Goal: Transaction & Acquisition: Purchase product/service

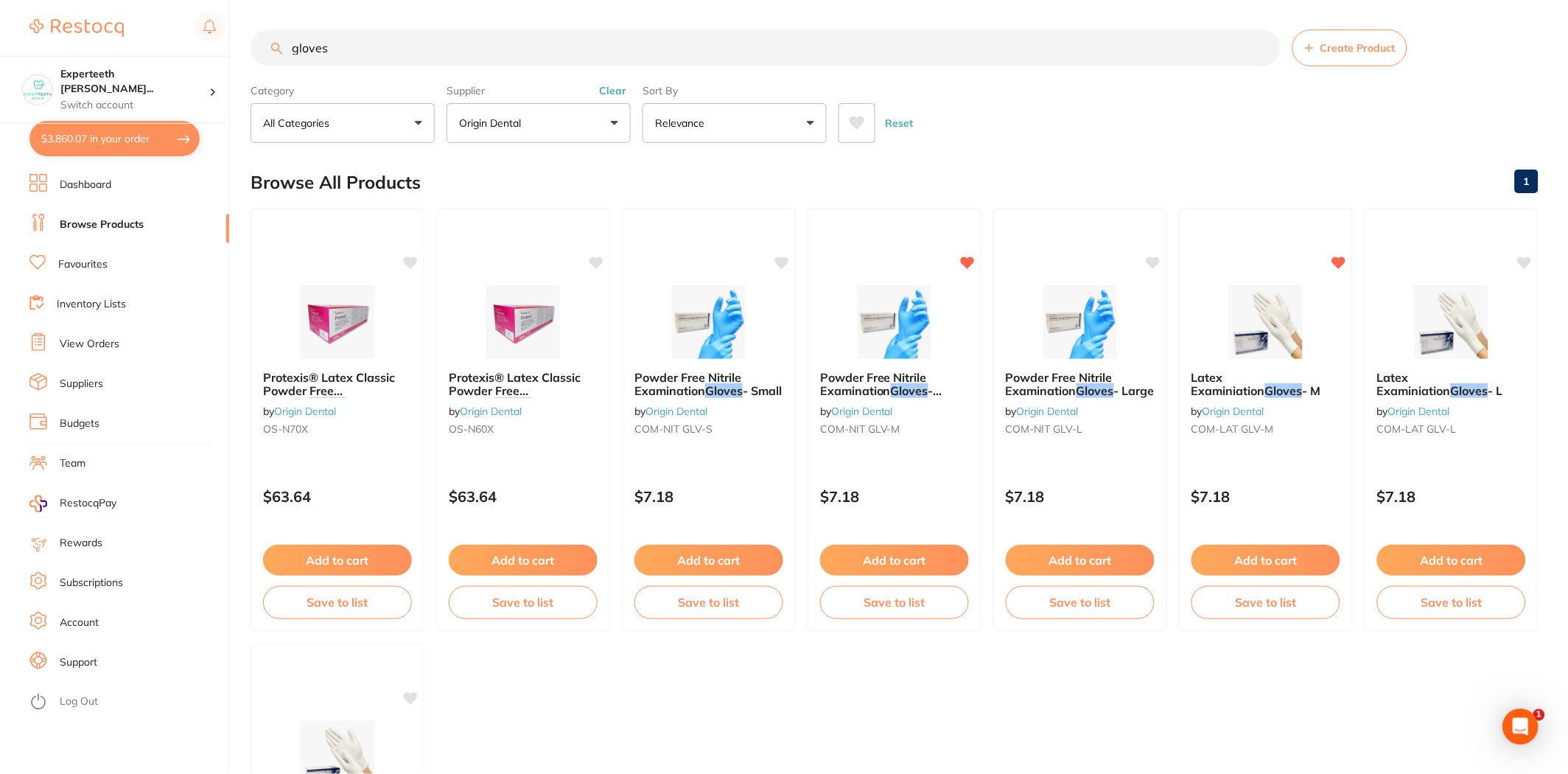
drag, startPoint x: 160, startPoint y: 49, endPoint x: 118, endPoint y: 47, distance: 42.0
click at [118, 49] on div "$3,860.07 Experteeth [PERSON_NAME]... Switch account Experteeth Eastwood West $…" at bounding box center [784, 387] width 1568 height 774
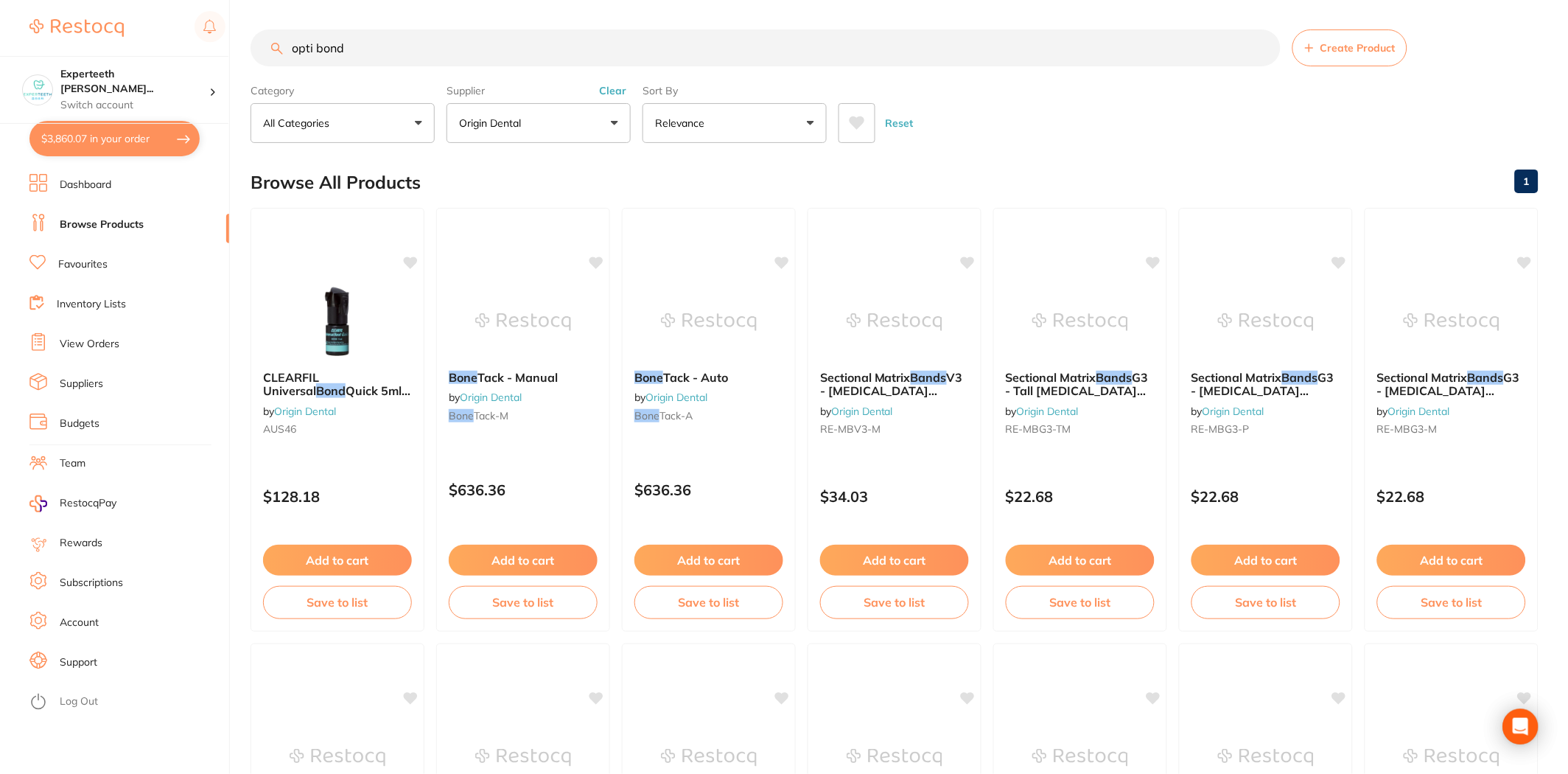
click at [381, 44] on input "opti bond" at bounding box center [766, 48] width 1030 height 37
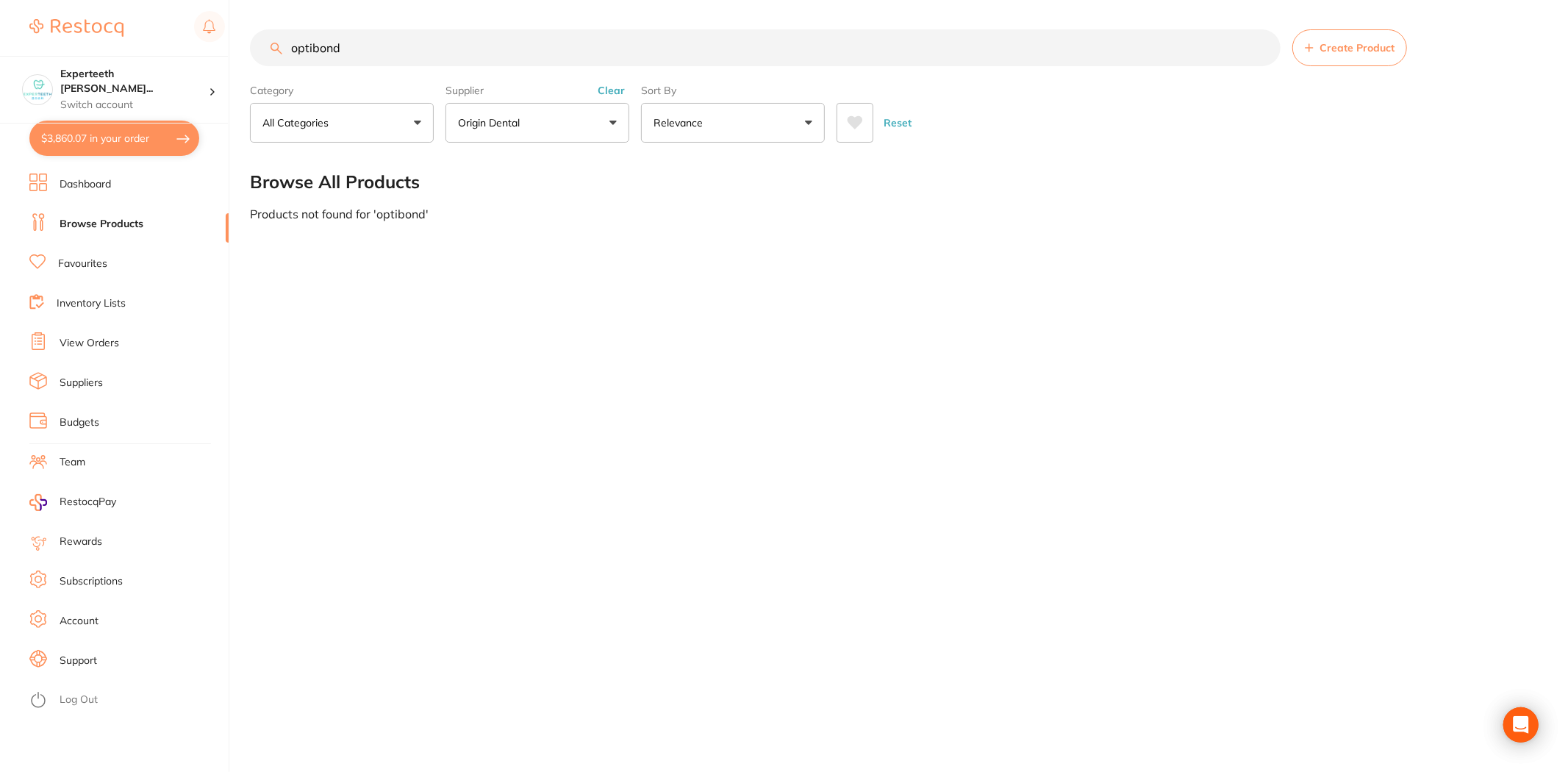
click at [613, 94] on button "Clear" at bounding box center [611, 90] width 36 height 13
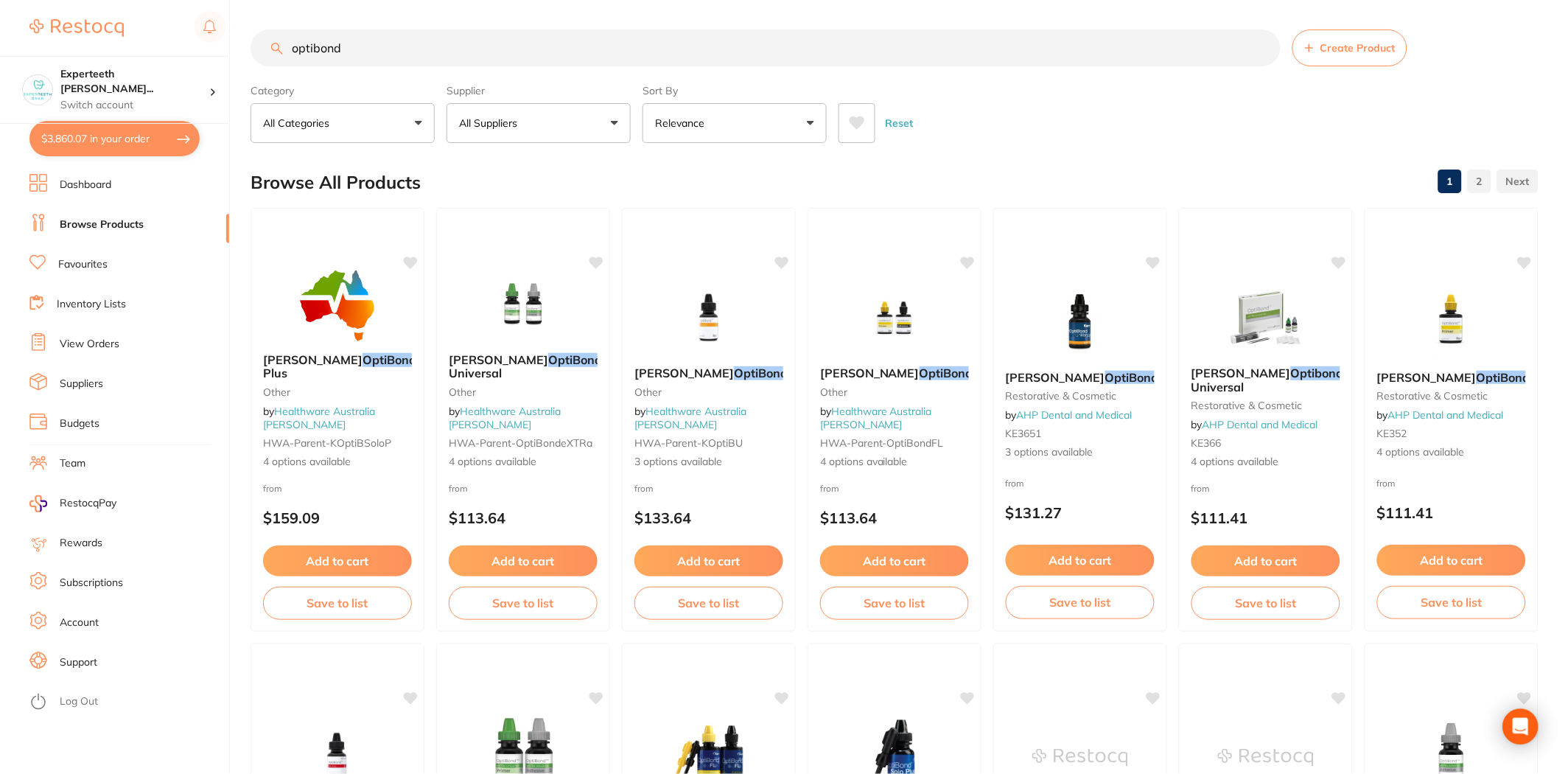
click at [435, 56] on input "optibond" at bounding box center [766, 48] width 1030 height 37
type input "optibond primer"
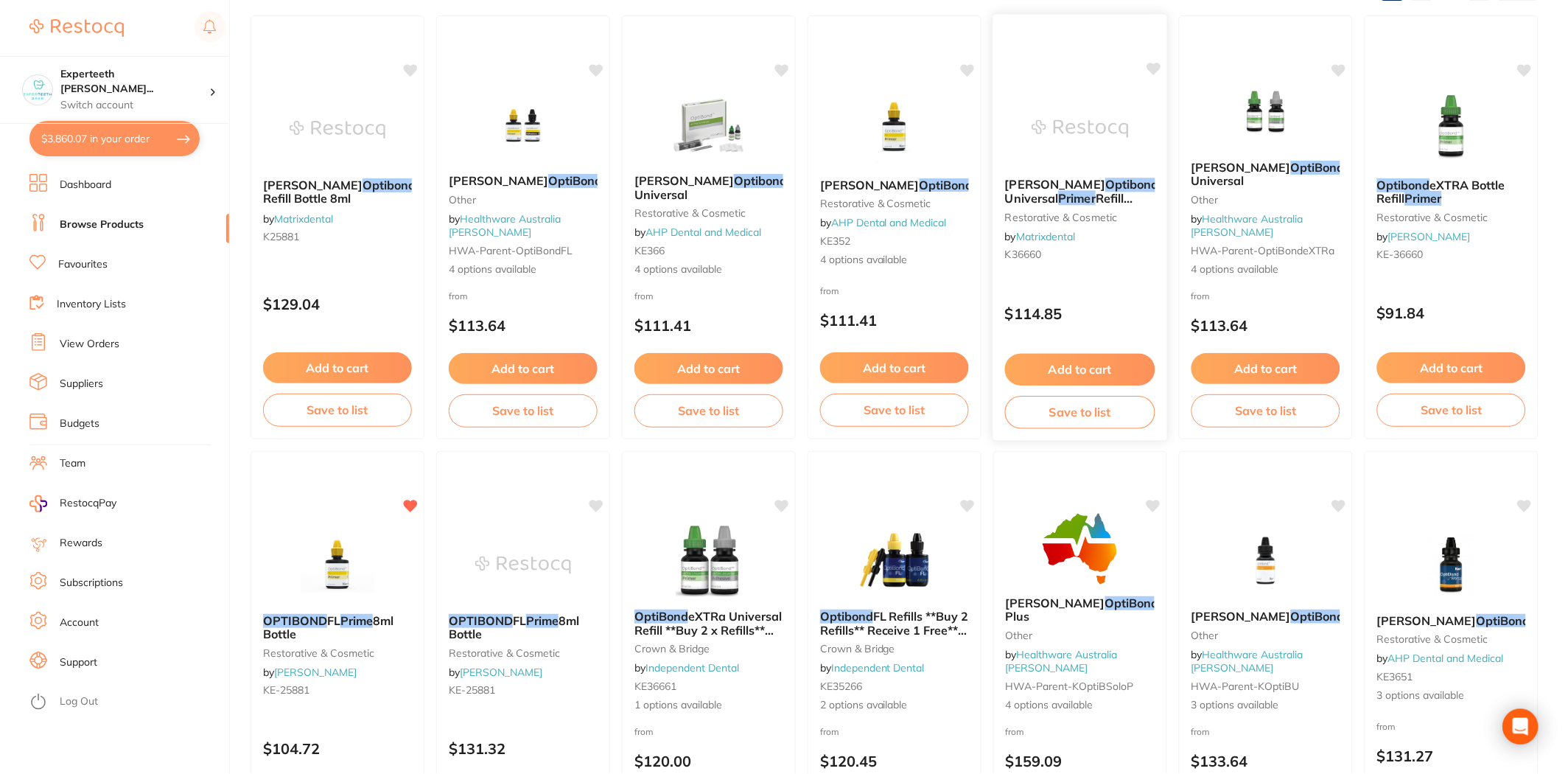
scroll to position [164, 0]
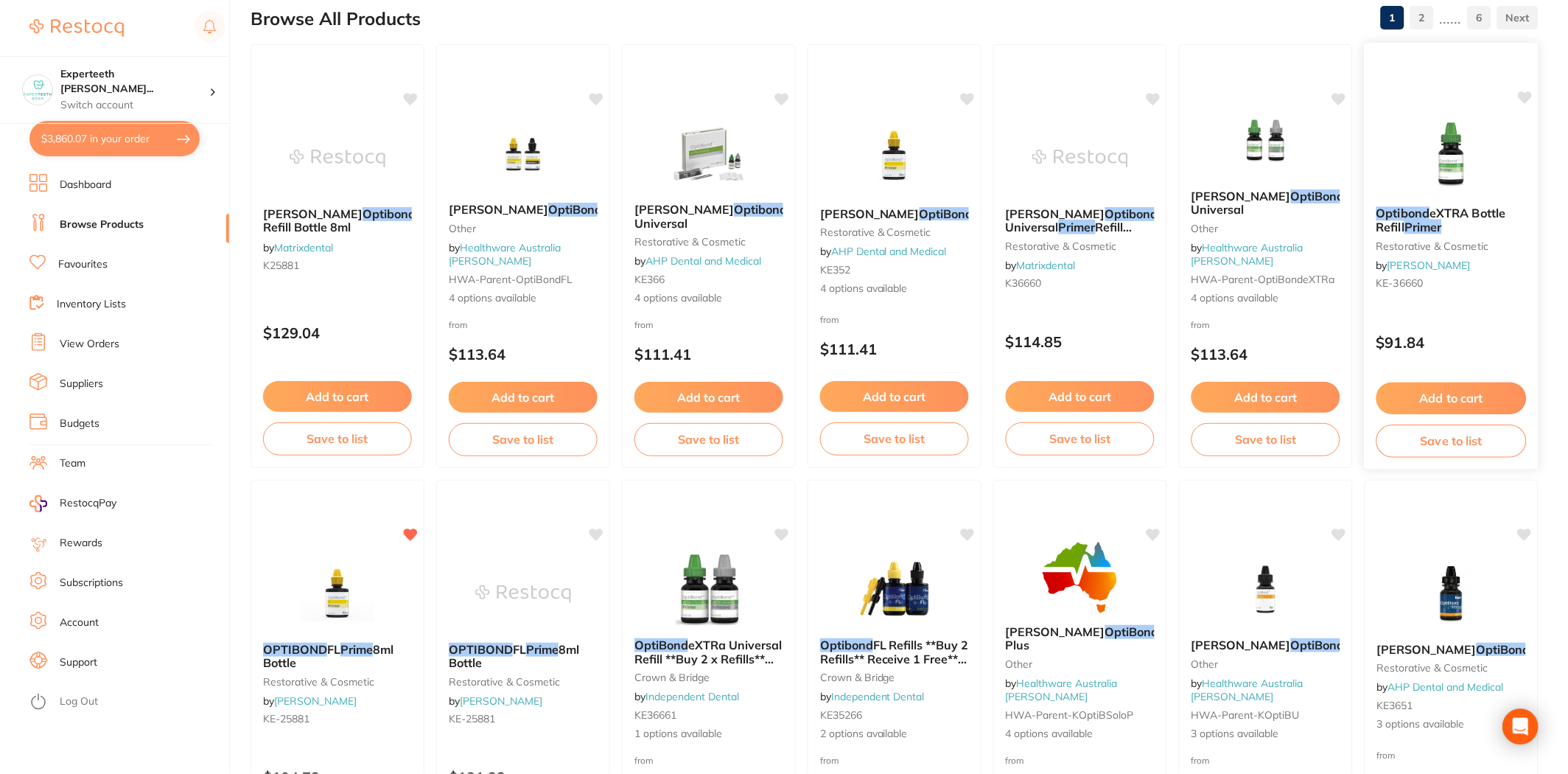
click at [839, 151] on img at bounding box center [1452, 157] width 96 height 75
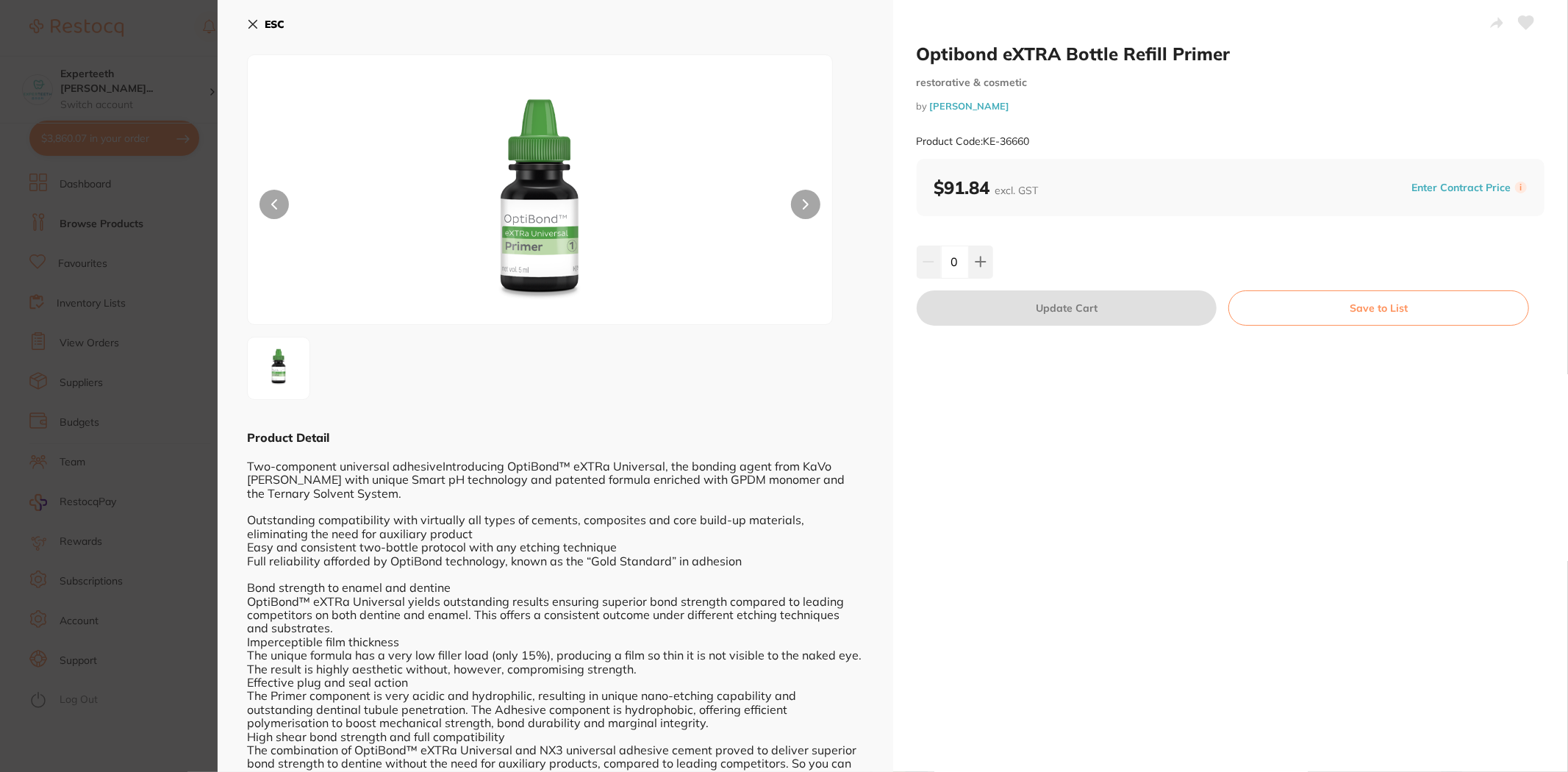
click at [208, 451] on section "Optibond eXTRA Bottle Refill Primer restorative & cosmetic by [PERSON_NAME] Pro…" at bounding box center [784, 386] width 1568 height 772
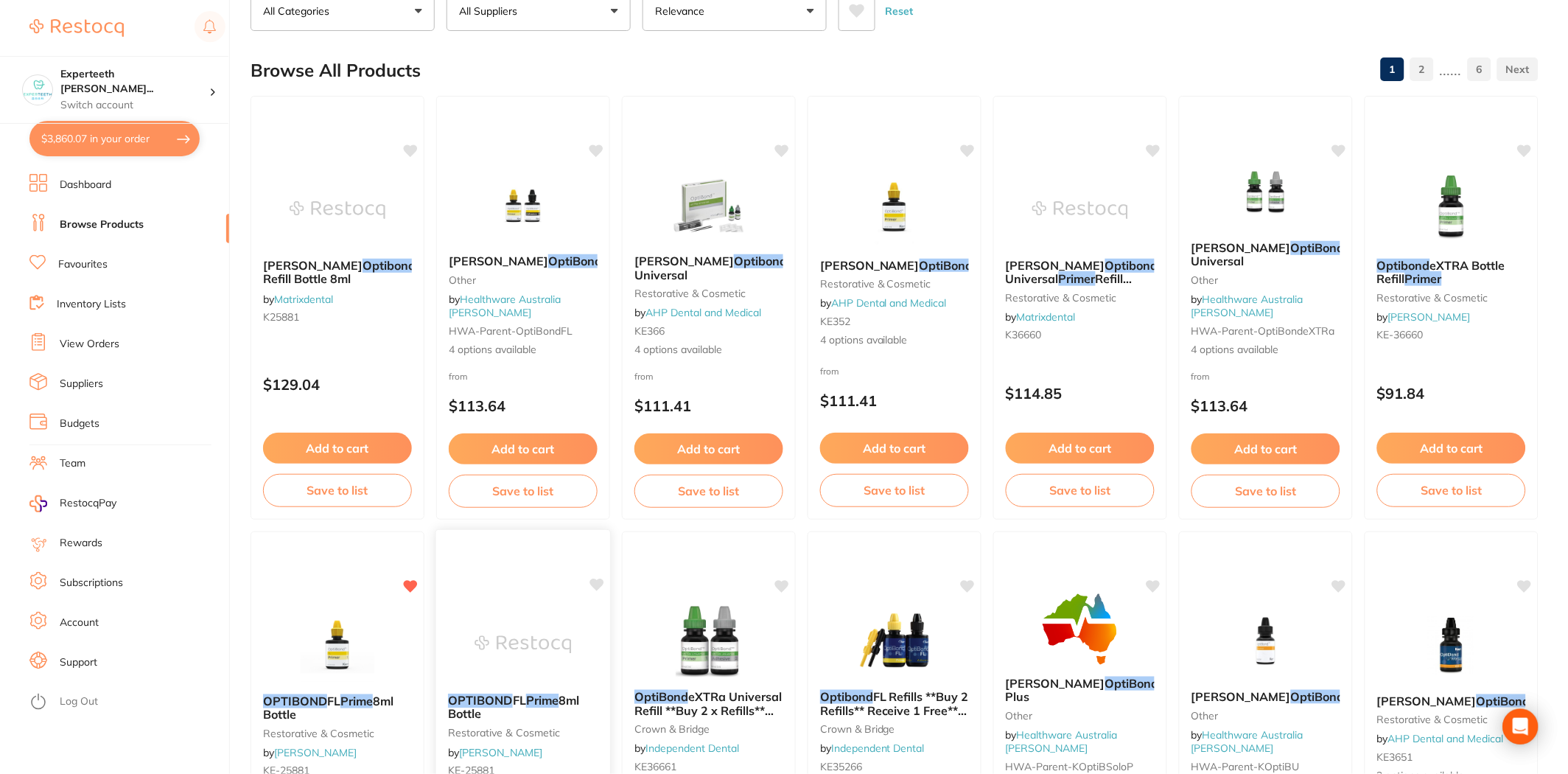
scroll to position [409, 0]
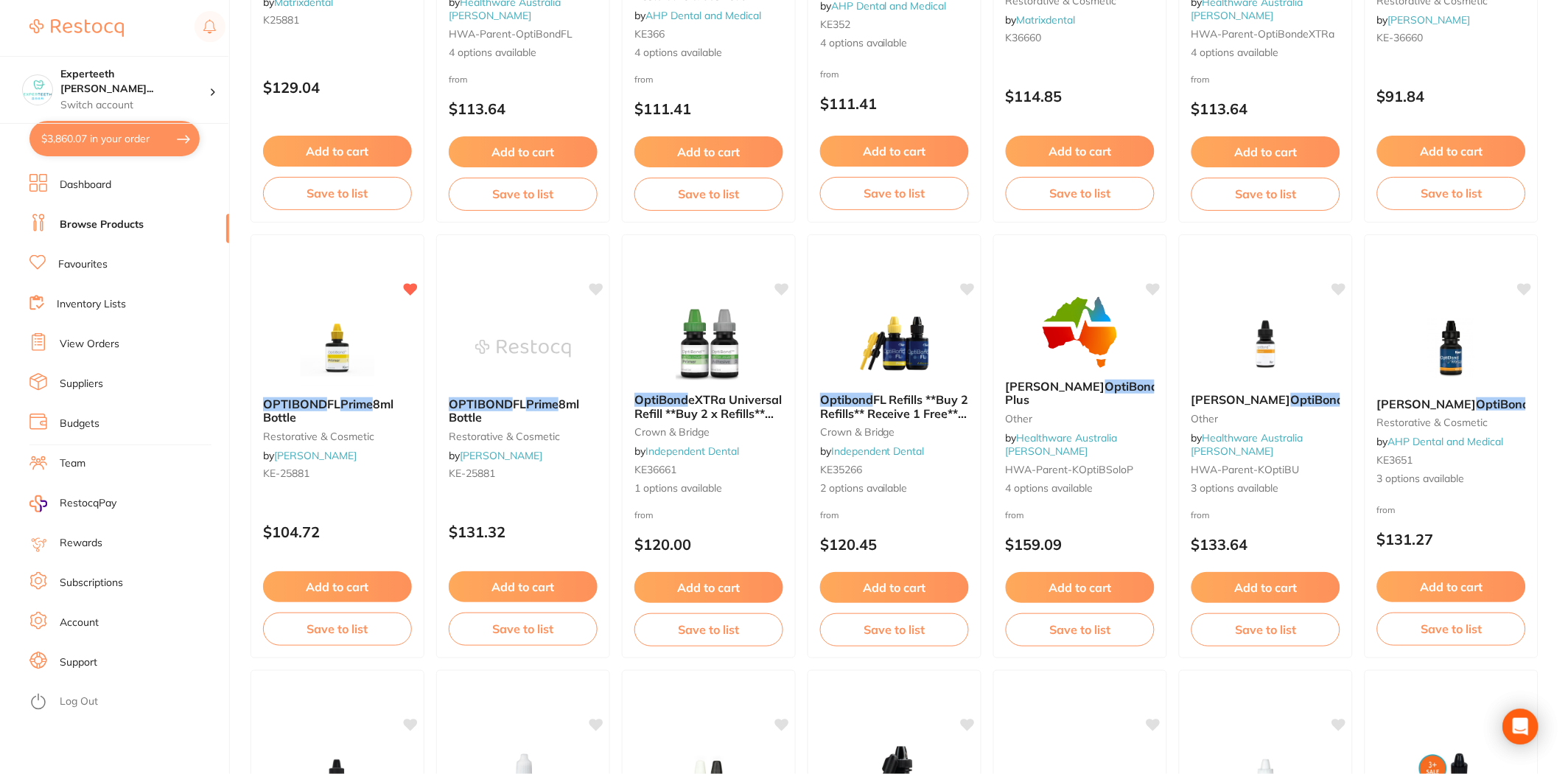
click at [107, 149] on button "$3,860.07 in your order" at bounding box center [115, 139] width 170 height 35
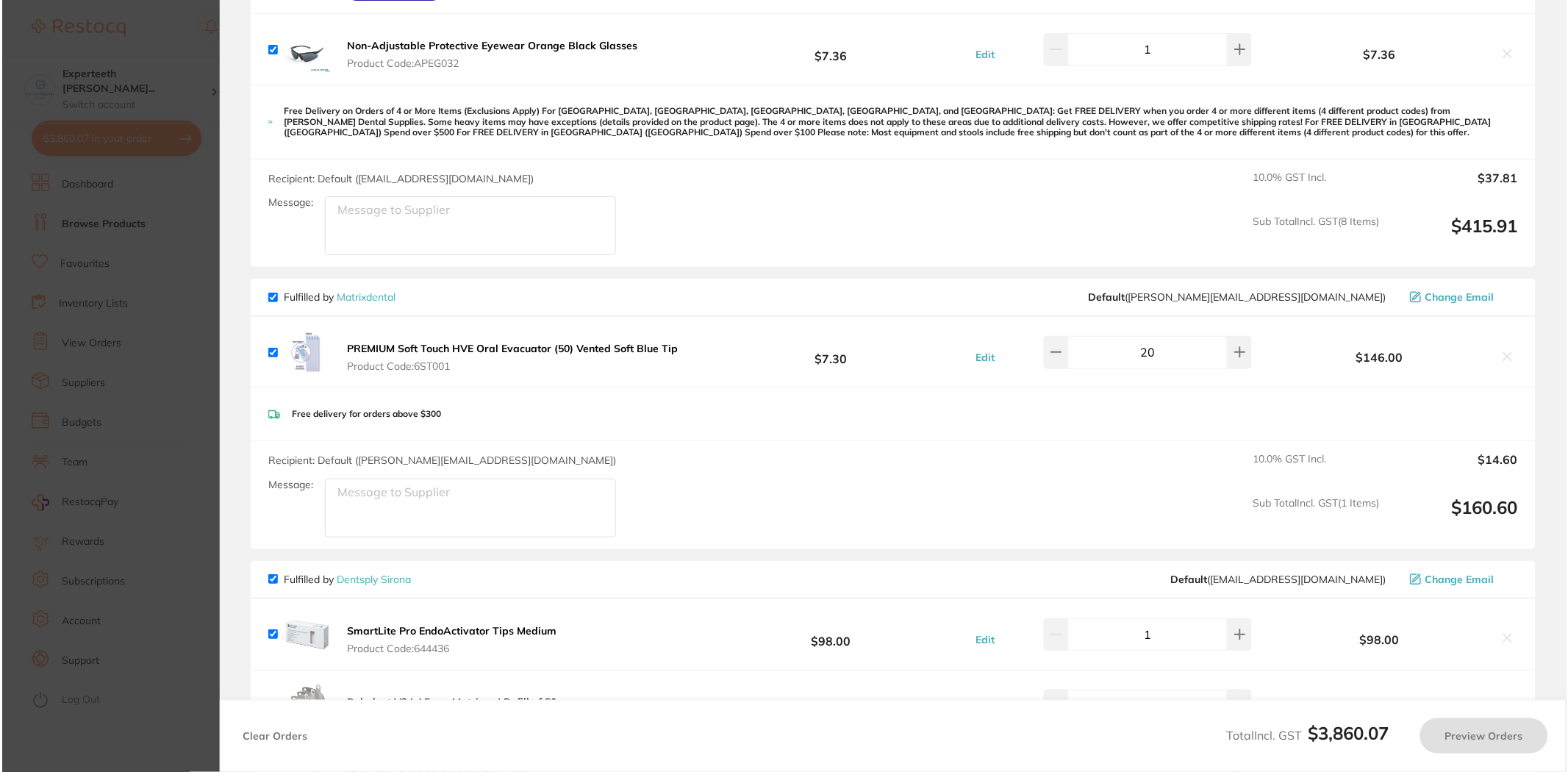
scroll to position [0, 0]
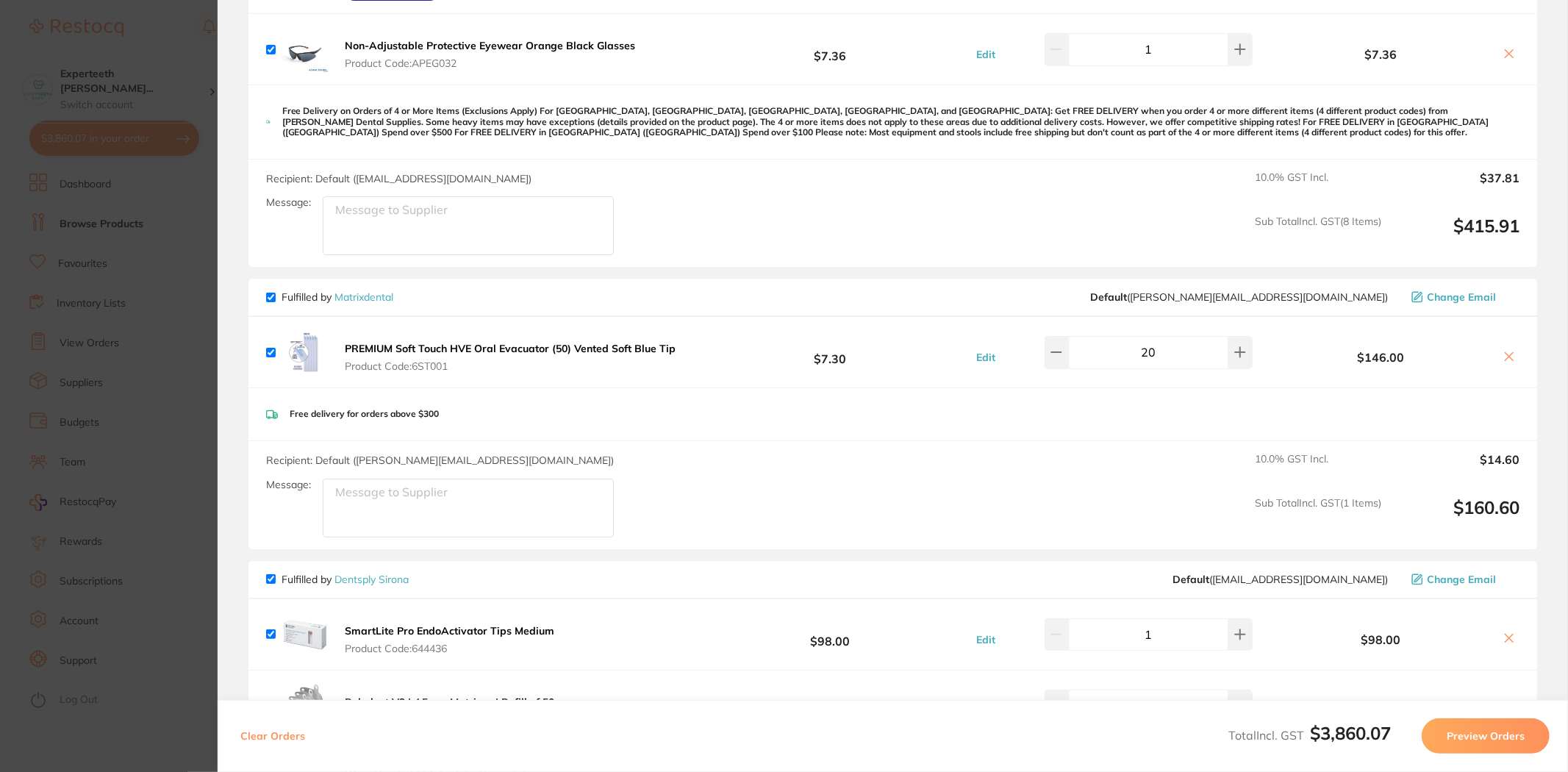
drag, startPoint x: 1141, startPoint y: 355, endPoint x: 1158, endPoint y: 353, distance: 17.1
click at [837, 353] on input "20" at bounding box center [1148, 351] width 160 height 32
click at [837, 393] on div "Free delivery for orders above $300" at bounding box center [892, 414] width 1289 height 53
drag, startPoint x: 1156, startPoint y: 351, endPoint x: 1107, endPoint y: 348, distance: 49.1
click at [837, 348] on input "35" at bounding box center [1148, 351] width 160 height 32
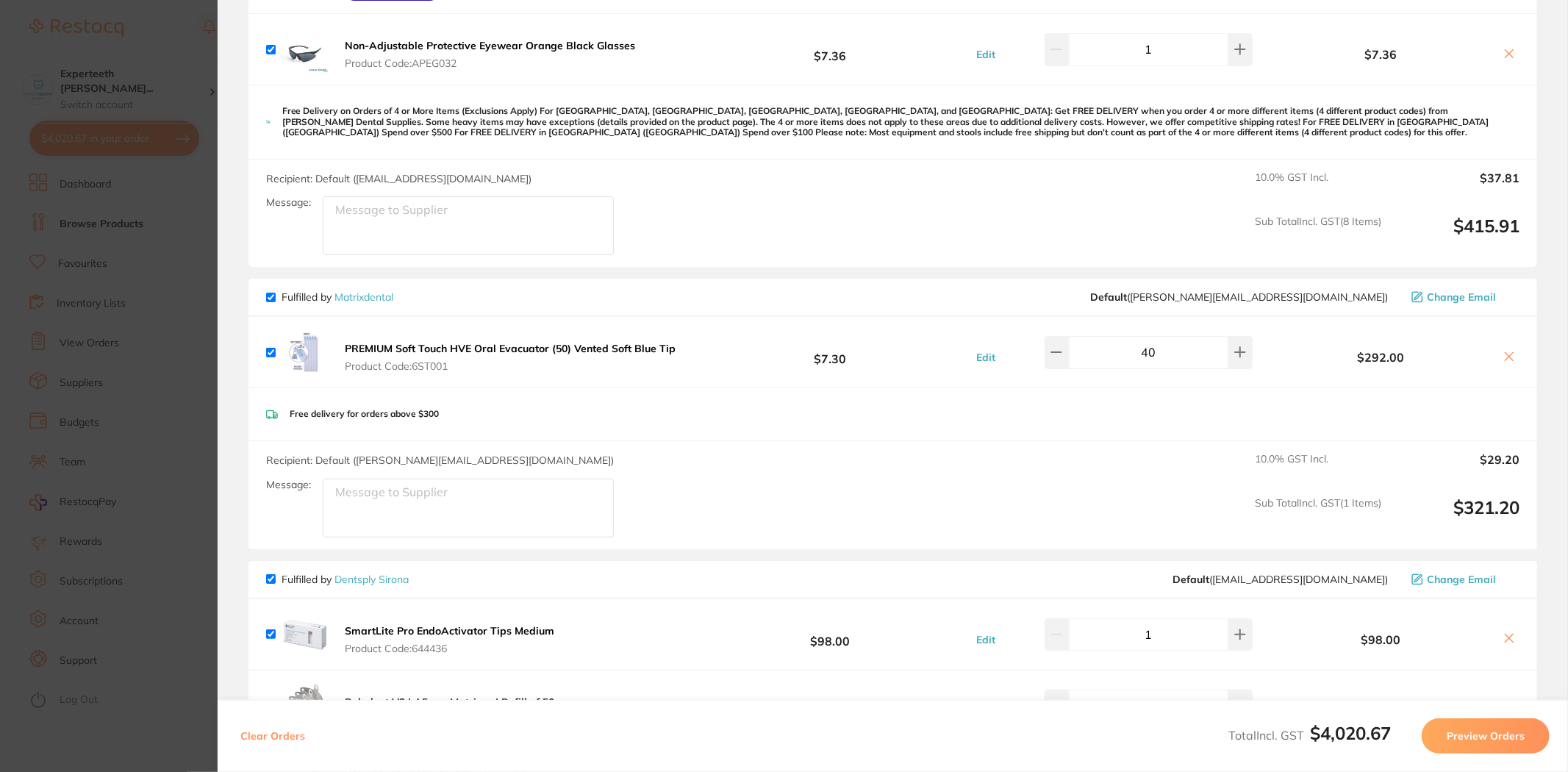
click at [837, 386] on div "PREMIUM Soft Touch HVE Oral Evacuator (50) Vented Soft Blue Tip Product Code: 6…" at bounding box center [892, 352] width 1289 height 71
drag, startPoint x: 1159, startPoint y: 353, endPoint x: 1138, endPoint y: 350, distance: 21.2
click at [837, 350] on input "40" at bounding box center [1148, 351] width 160 height 32
click at [837, 386] on div "PREMIUM Soft Touch HVE Oral Evacuator (50) Vented Soft Blue Tip Product Code: 6…" at bounding box center [892, 352] width 1289 height 71
drag, startPoint x: 1140, startPoint y: 350, endPoint x: 1175, endPoint y: 347, distance: 35.1
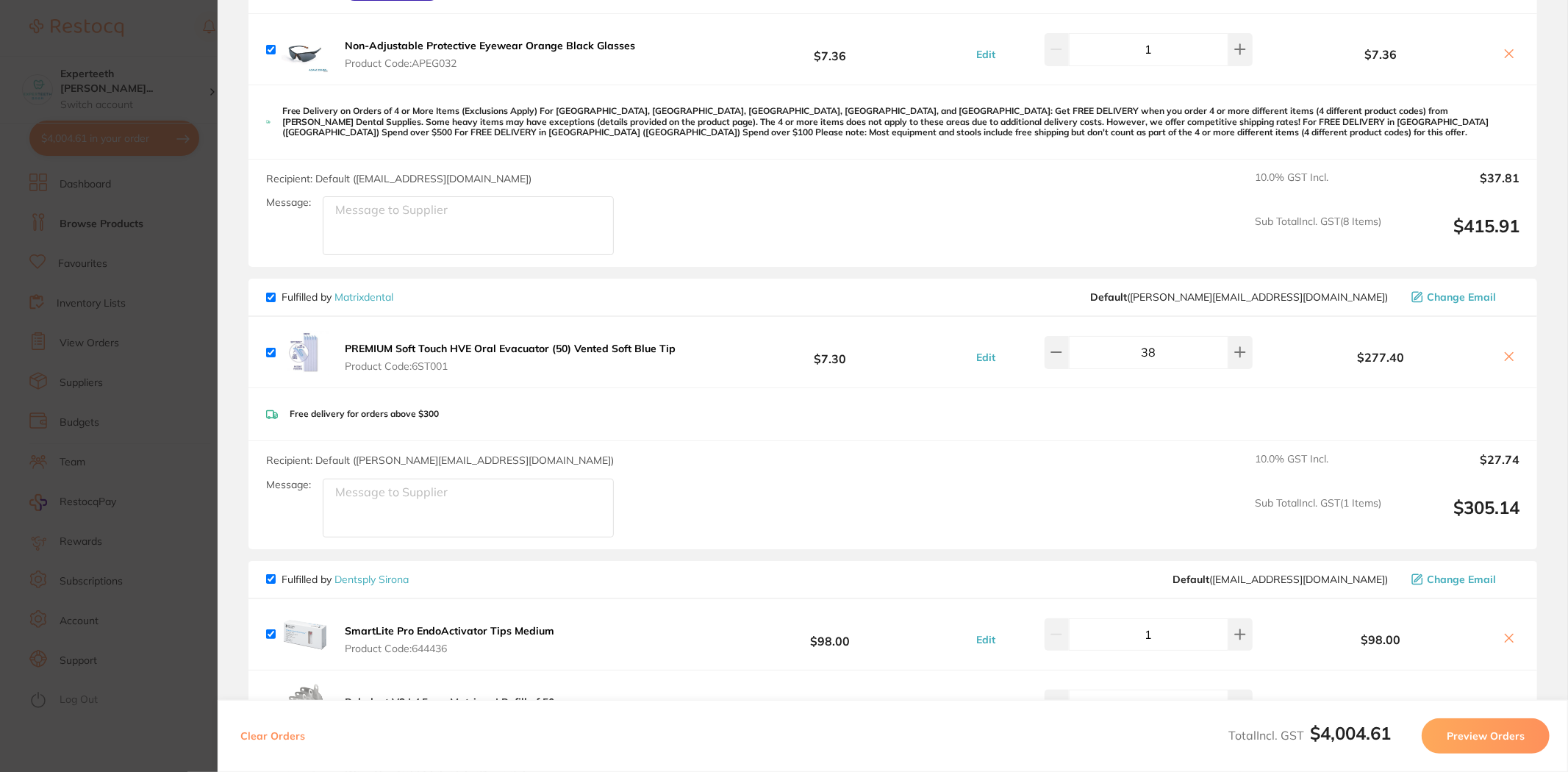
click at [837, 349] on input "38" at bounding box center [1148, 351] width 160 height 32
click at [837, 397] on div "Free delivery for orders above $300" at bounding box center [892, 414] width 1289 height 53
drag, startPoint x: 1155, startPoint y: 351, endPoint x: 1144, endPoint y: 350, distance: 11.0
click at [837, 350] on input "40" at bounding box center [1148, 351] width 160 height 32
click at [837, 398] on div "Free delivery for orders above $300" at bounding box center [892, 414] width 1289 height 53
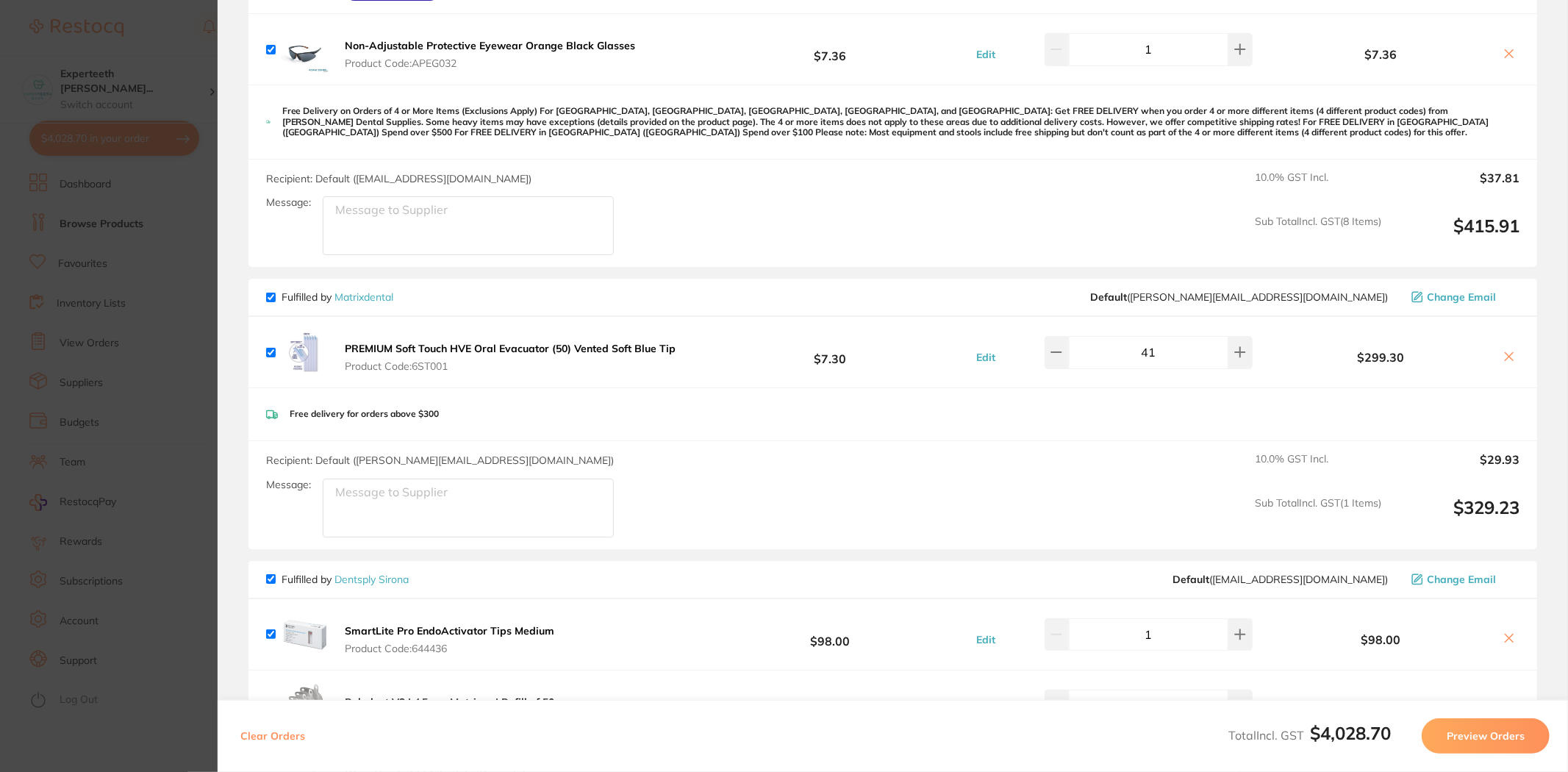
drag, startPoint x: 1158, startPoint y: 349, endPoint x: 1113, endPoint y: 346, distance: 45.1
click at [837, 346] on input "41" at bounding box center [1148, 351] width 160 height 32
click at [837, 385] on div "PREMIUM Soft Touch HVE Oral Evacuator (50) Vented Soft Blue Tip Product Code: 6…" at bounding box center [892, 352] width 1289 height 71
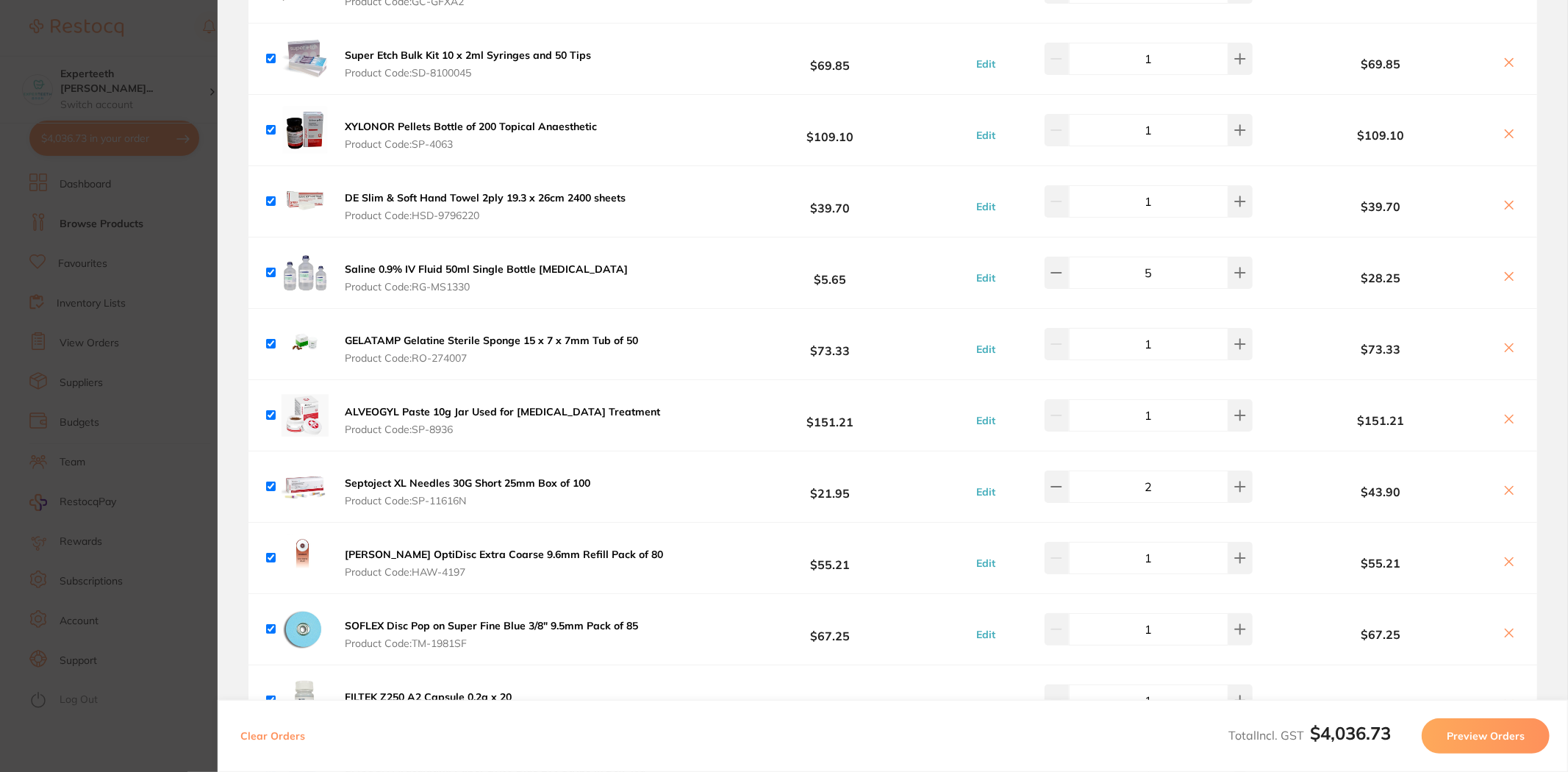
scroll to position [327, 0]
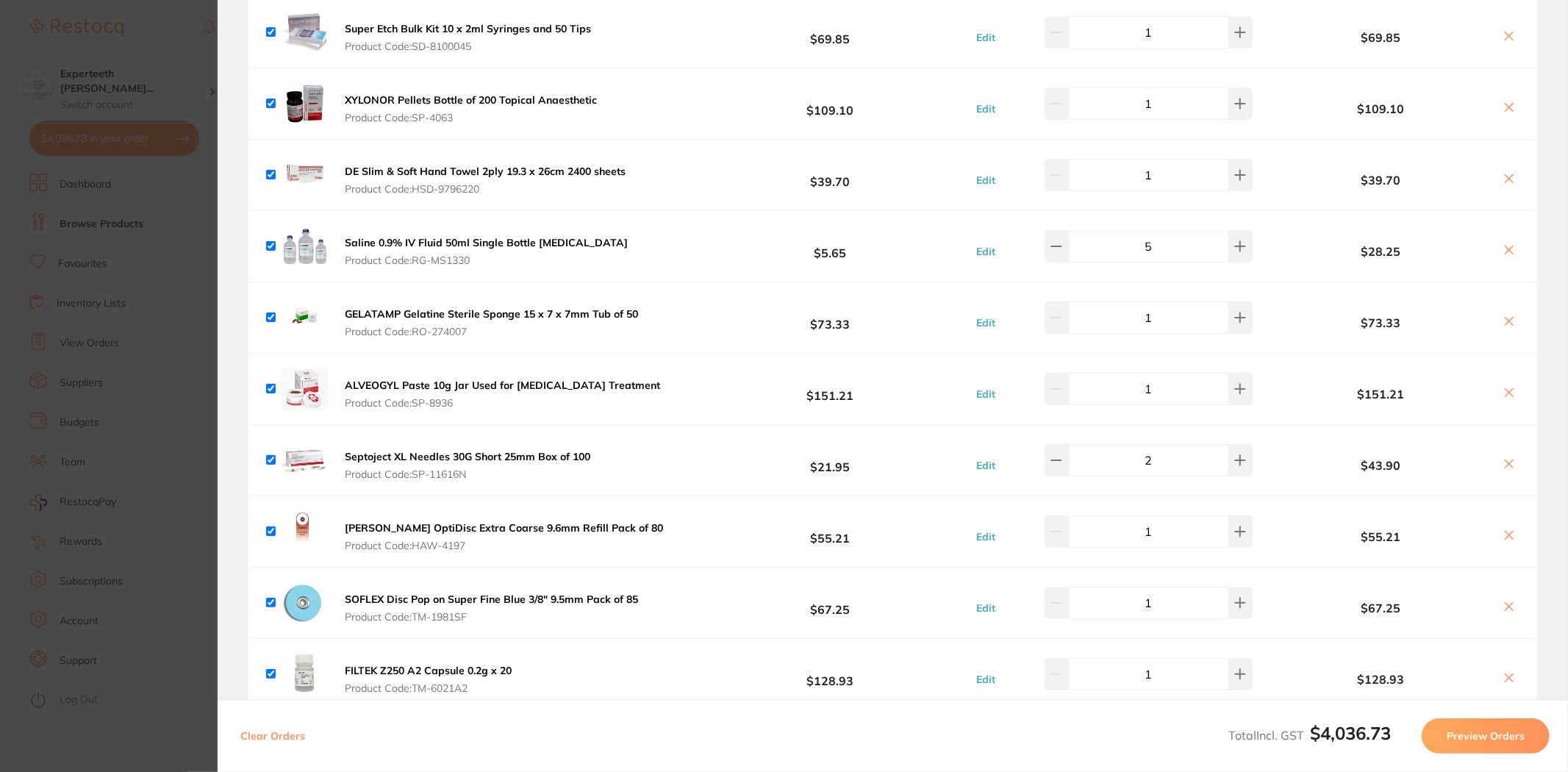
click at [422, 388] on b "ALVEOGYL Paste 10g Jar Used for [MEDICAL_DATA] Treatment" at bounding box center [503, 386] width 315 height 13
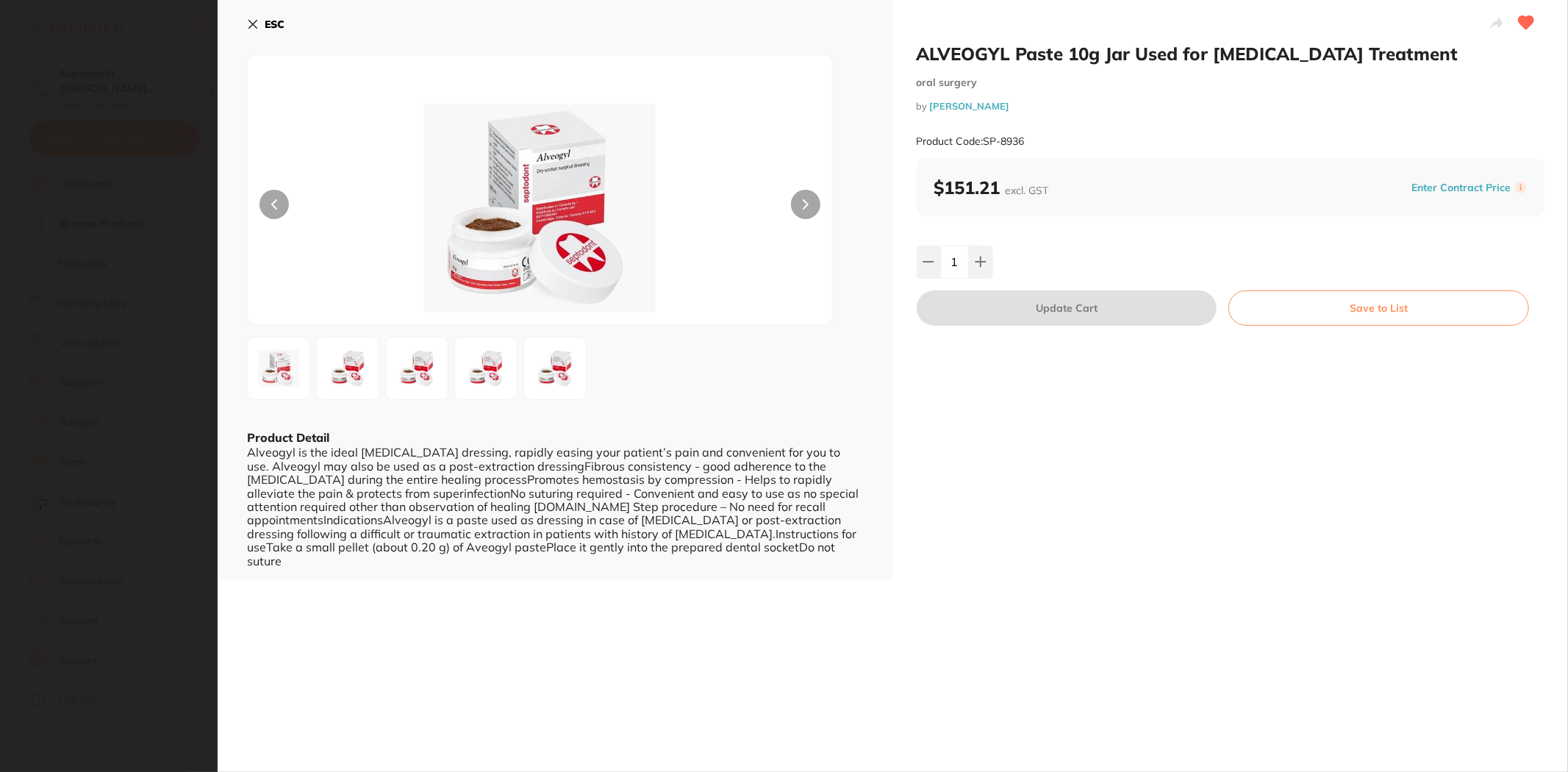
click at [165, 422] on section "ALVEOGYL Paste 10g Jar Used for [MEDICAL_DATA] Treatment [MEDICAL_DATA] by [PER…" at bounding box center [784, 386] width 1568 height 772
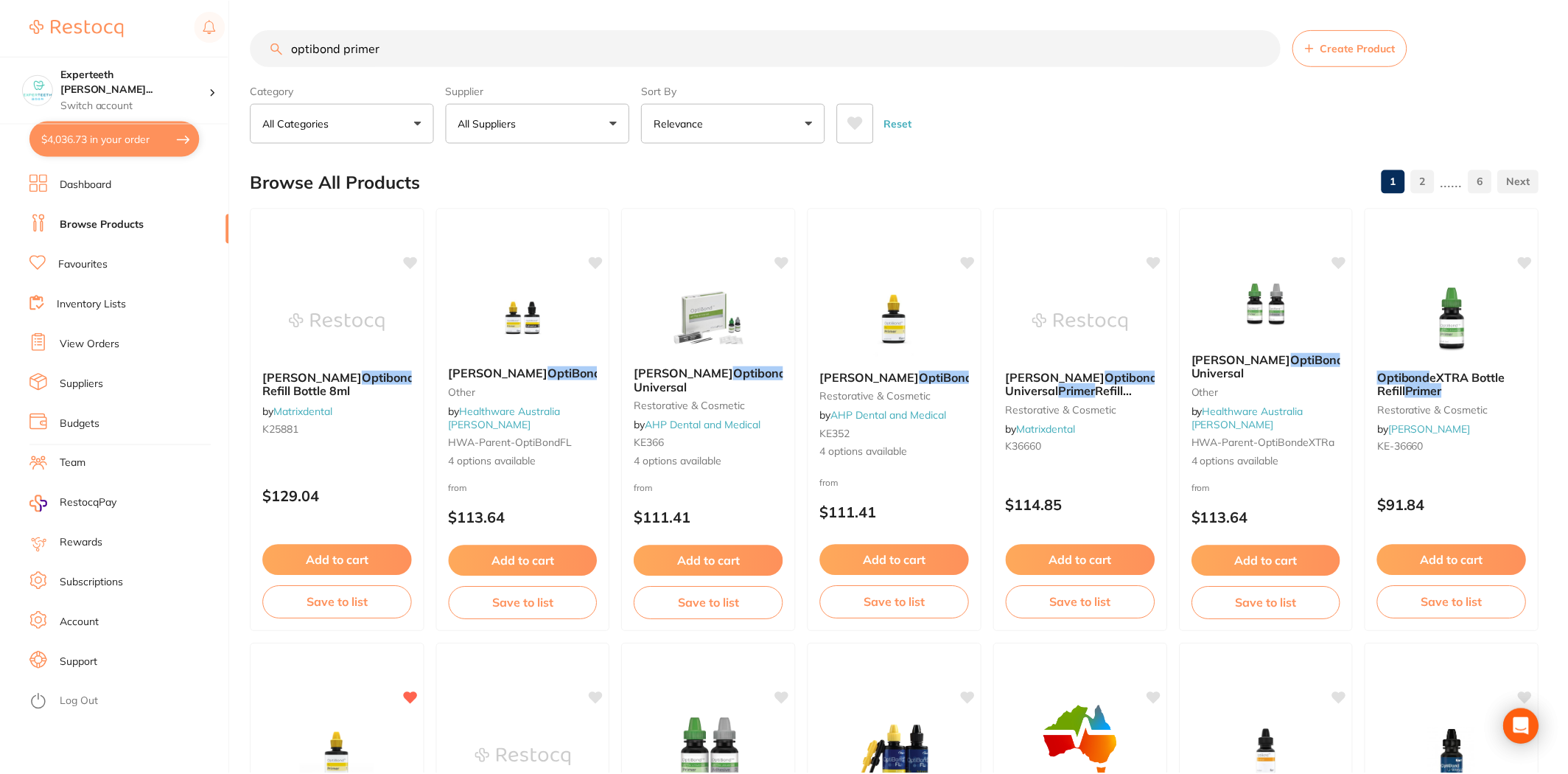
scroll to position [409, 0]
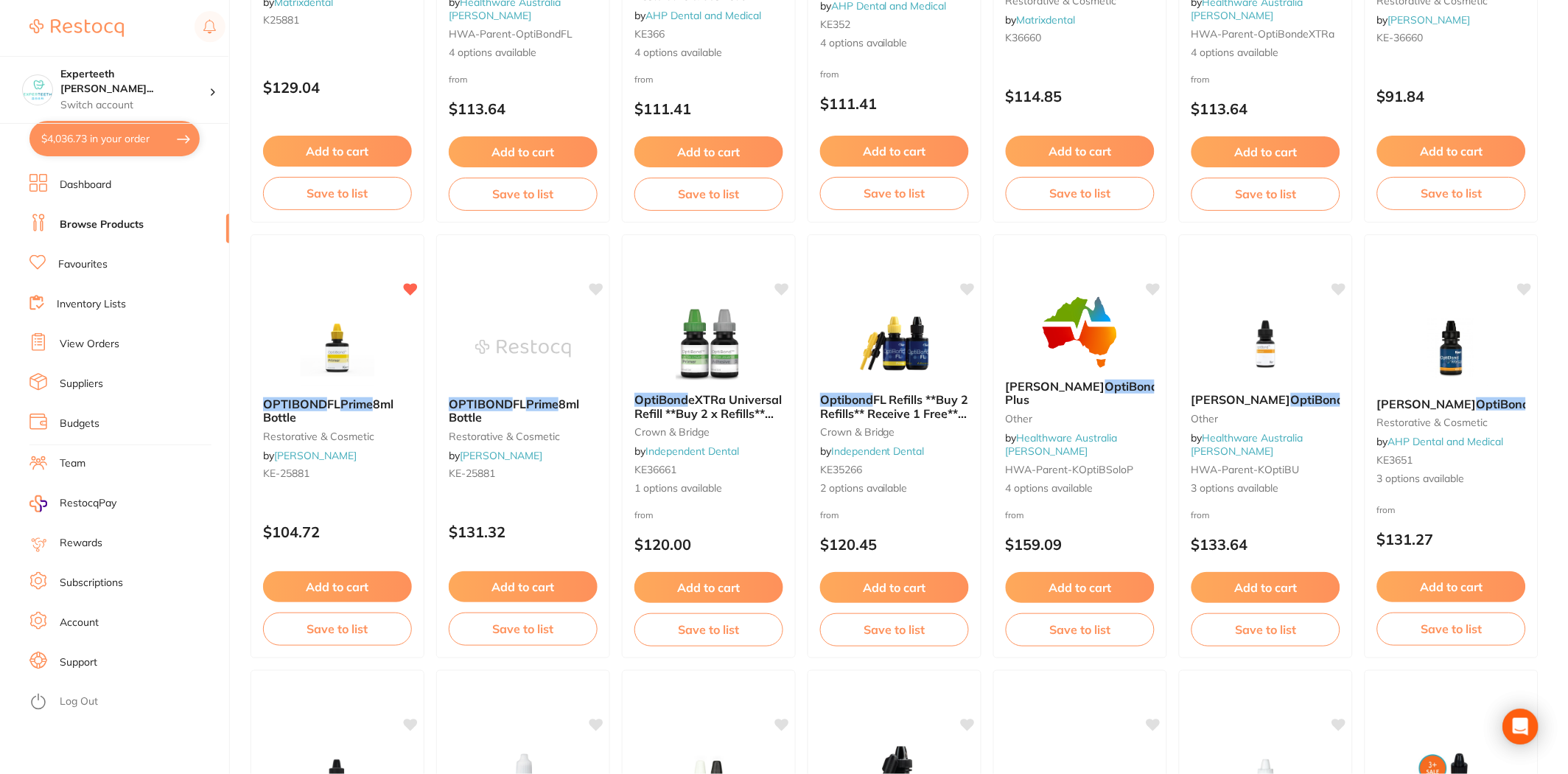
click at [129, 144] on button "$4,036.73 in your order" at bounding box center [115, 139] width 170 height 35
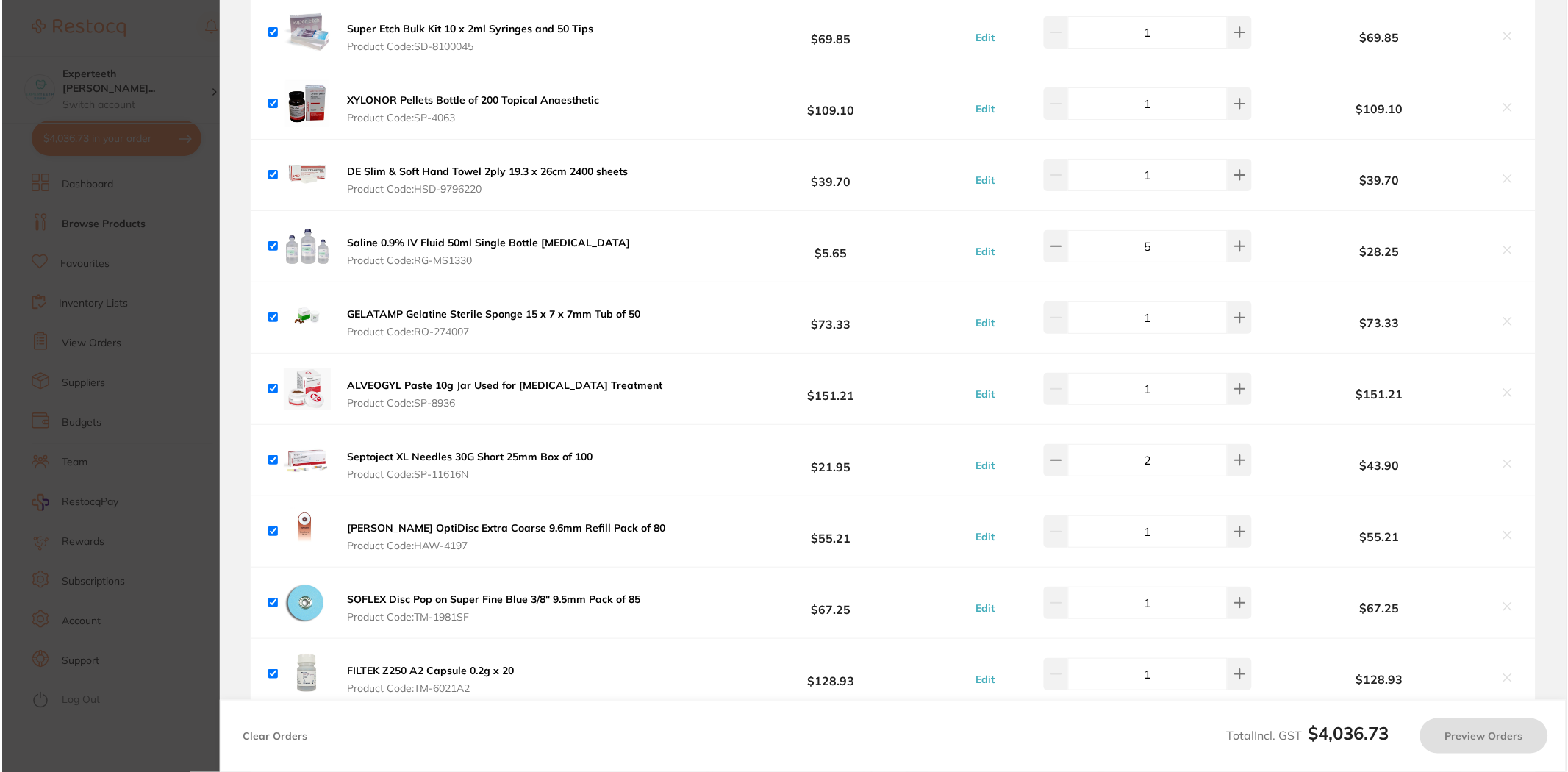
scroll to position [0, 0]
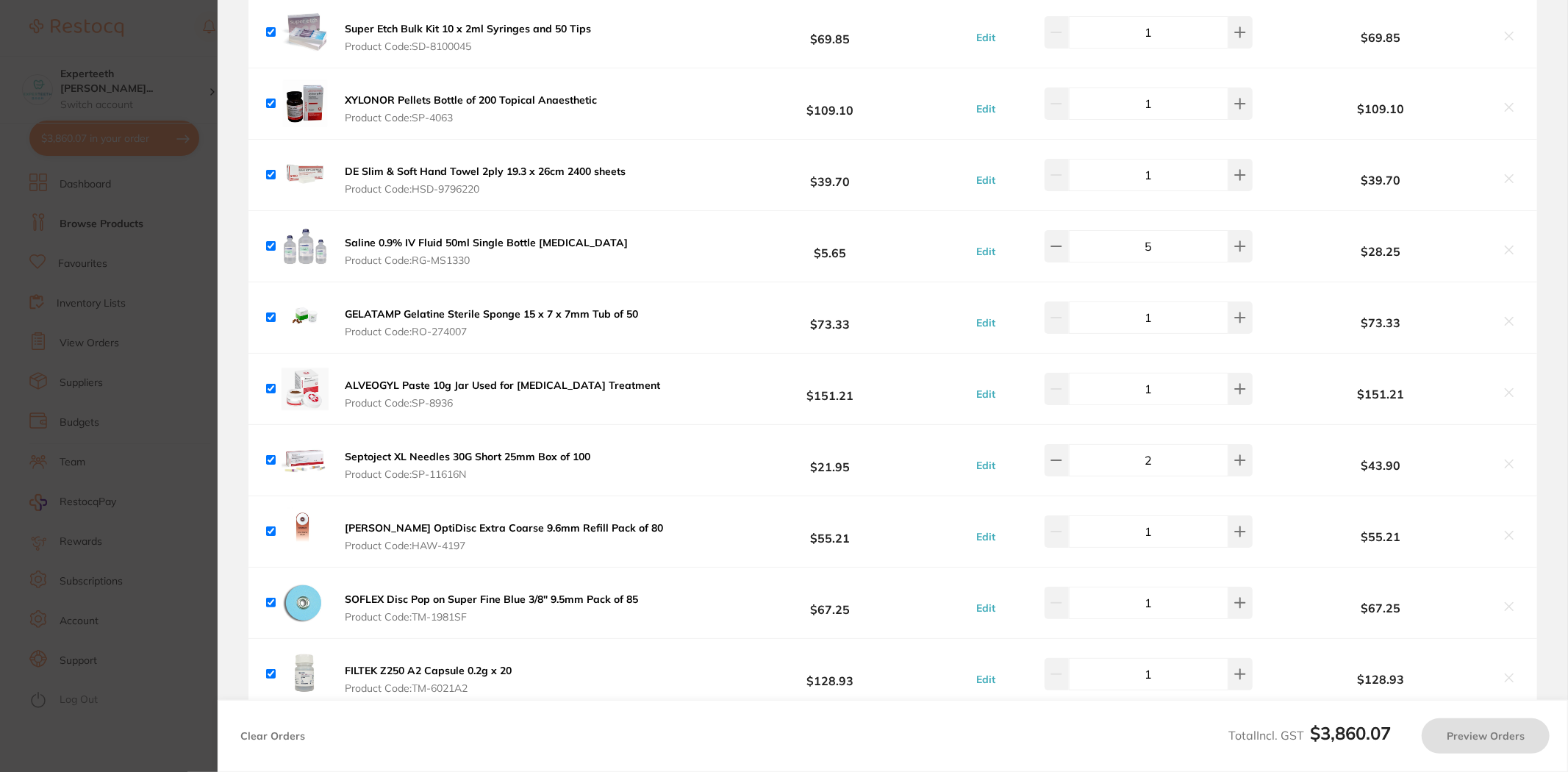
type input "41"
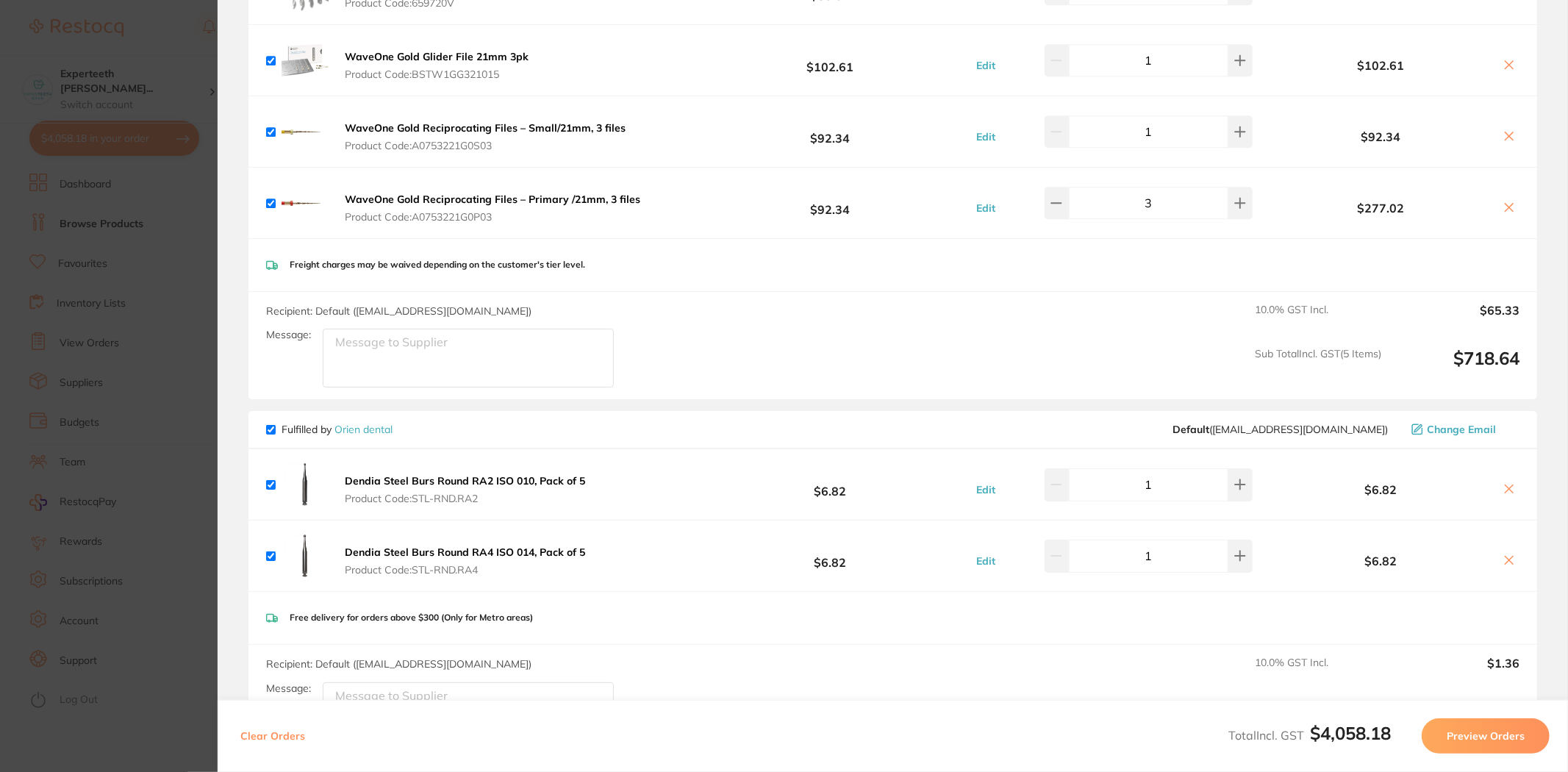
scroll to position [3593, 0]
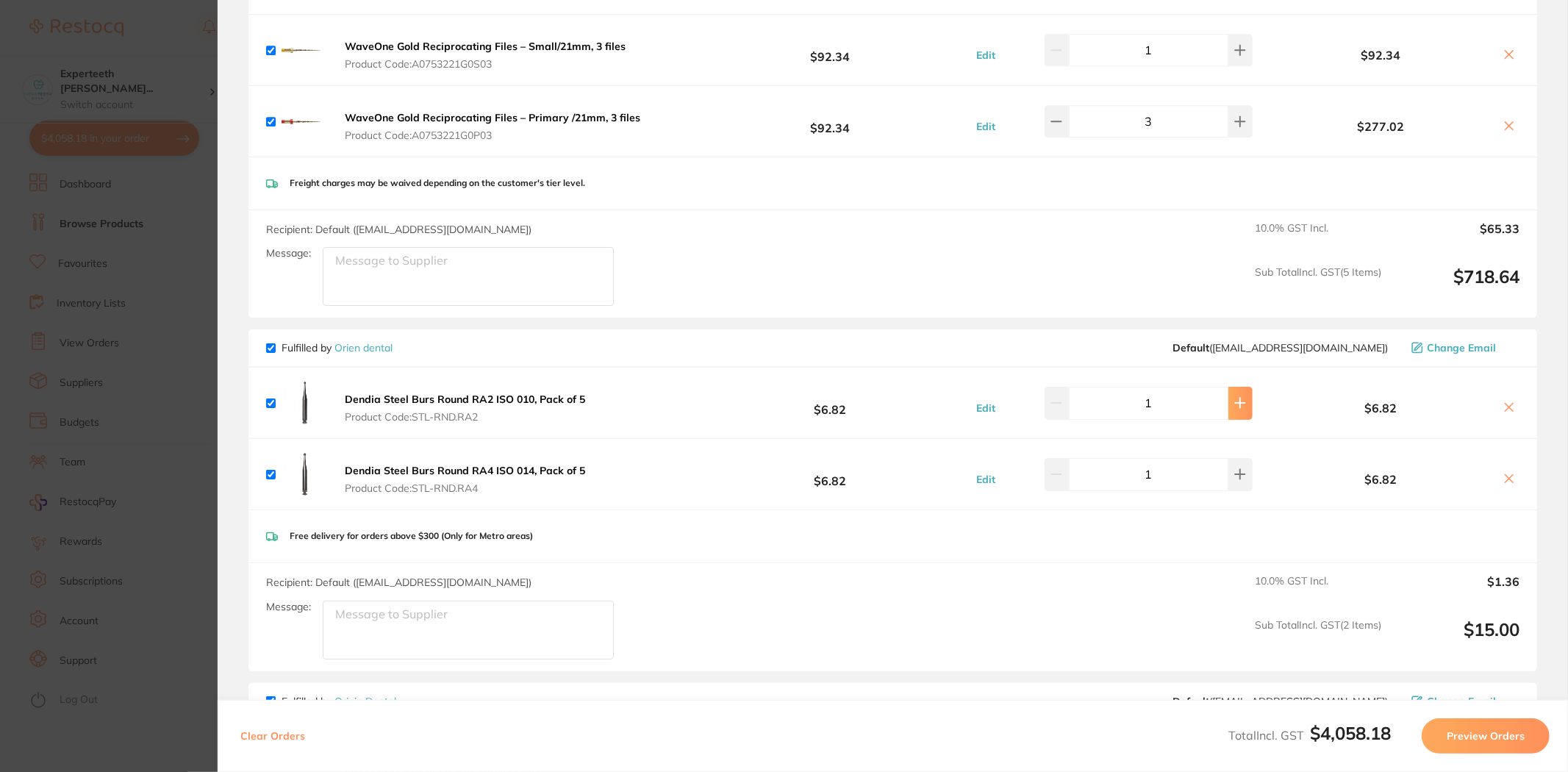
type input "2"
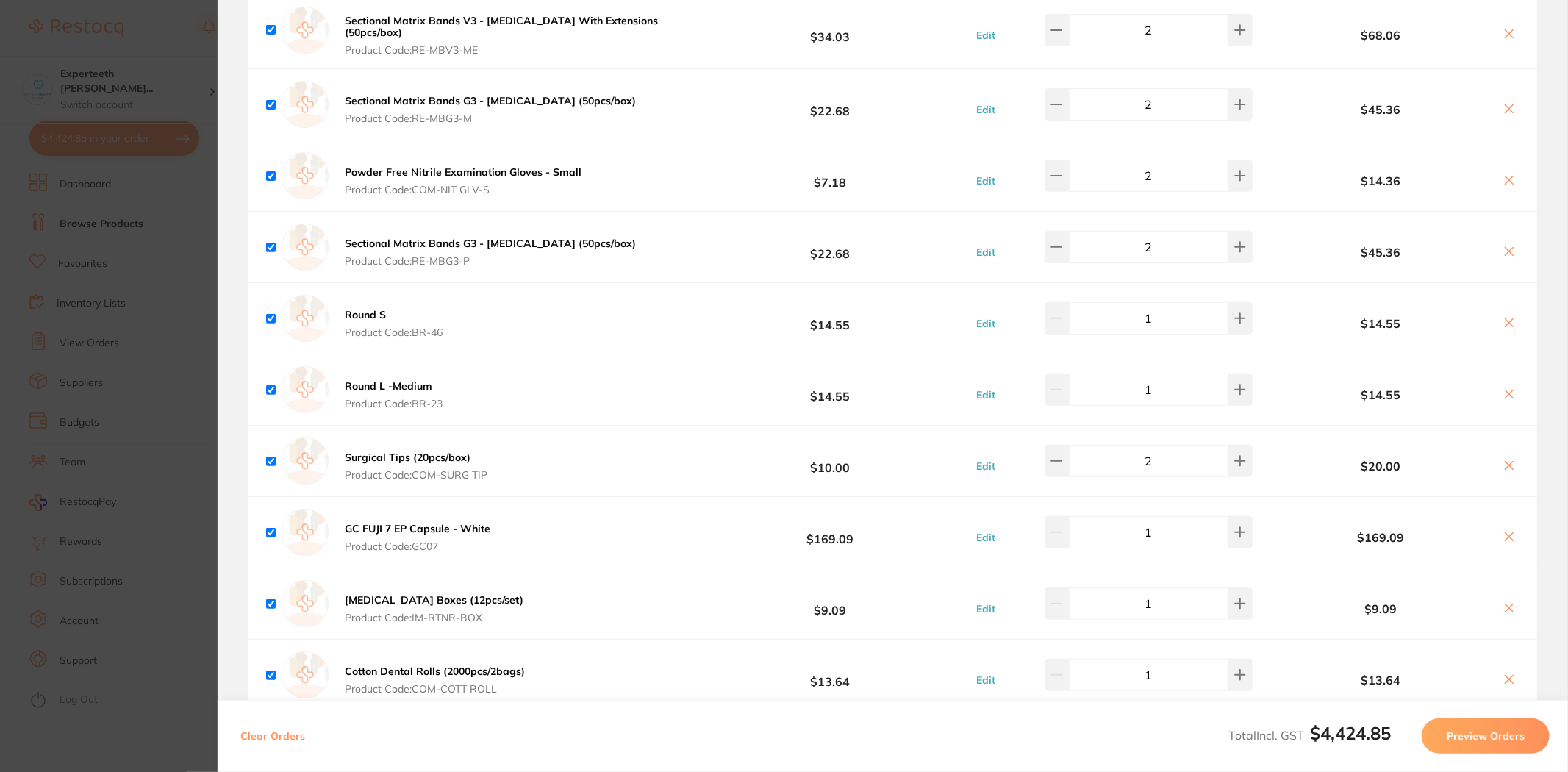
scroll to position [5147, 0]
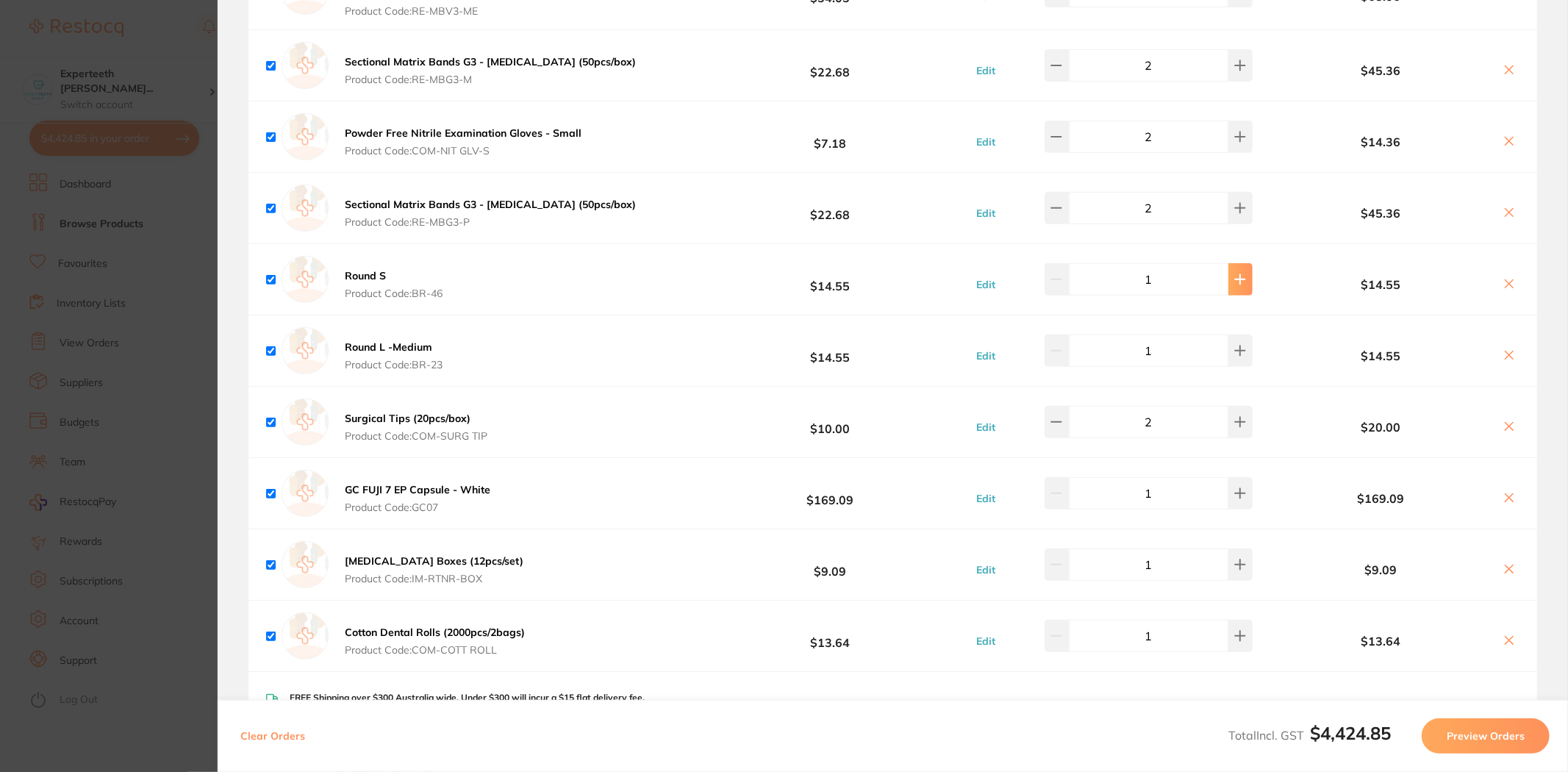
type input "2"
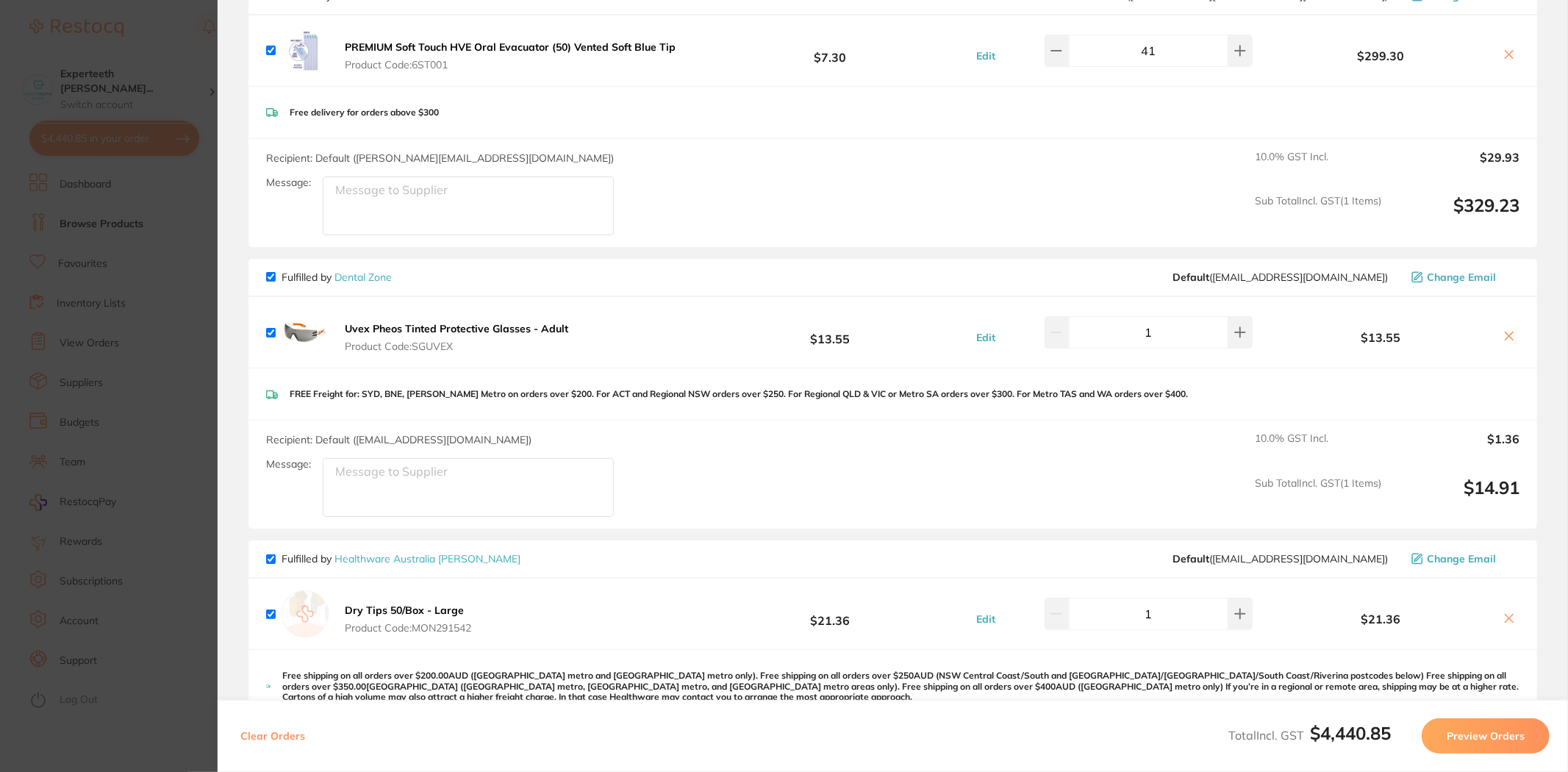
scroll to position [163, 0]
click at [837, 335] on icon at bounding box center [1509, 338] width 12 height 12
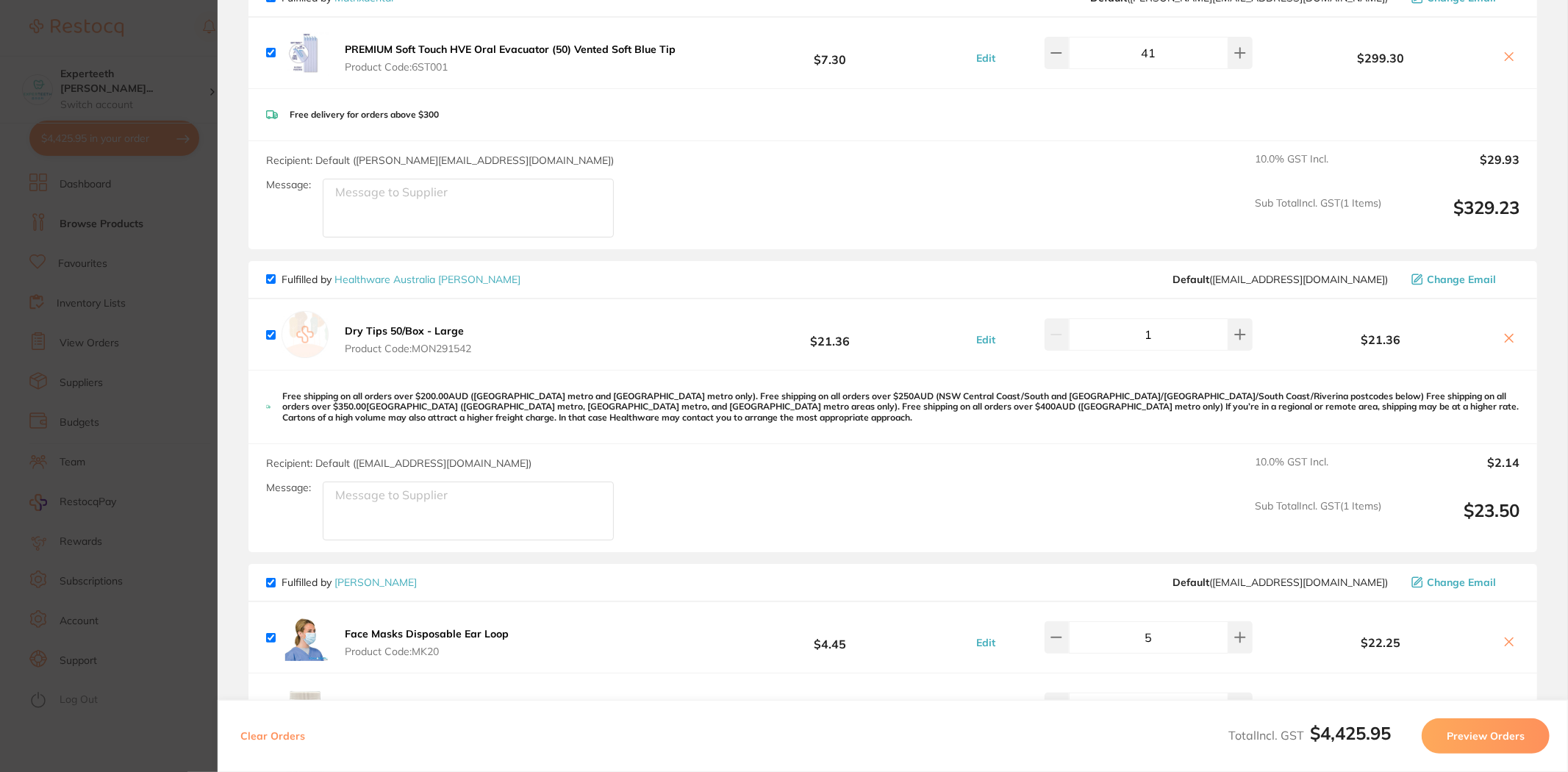
scroll to position [0, 0]
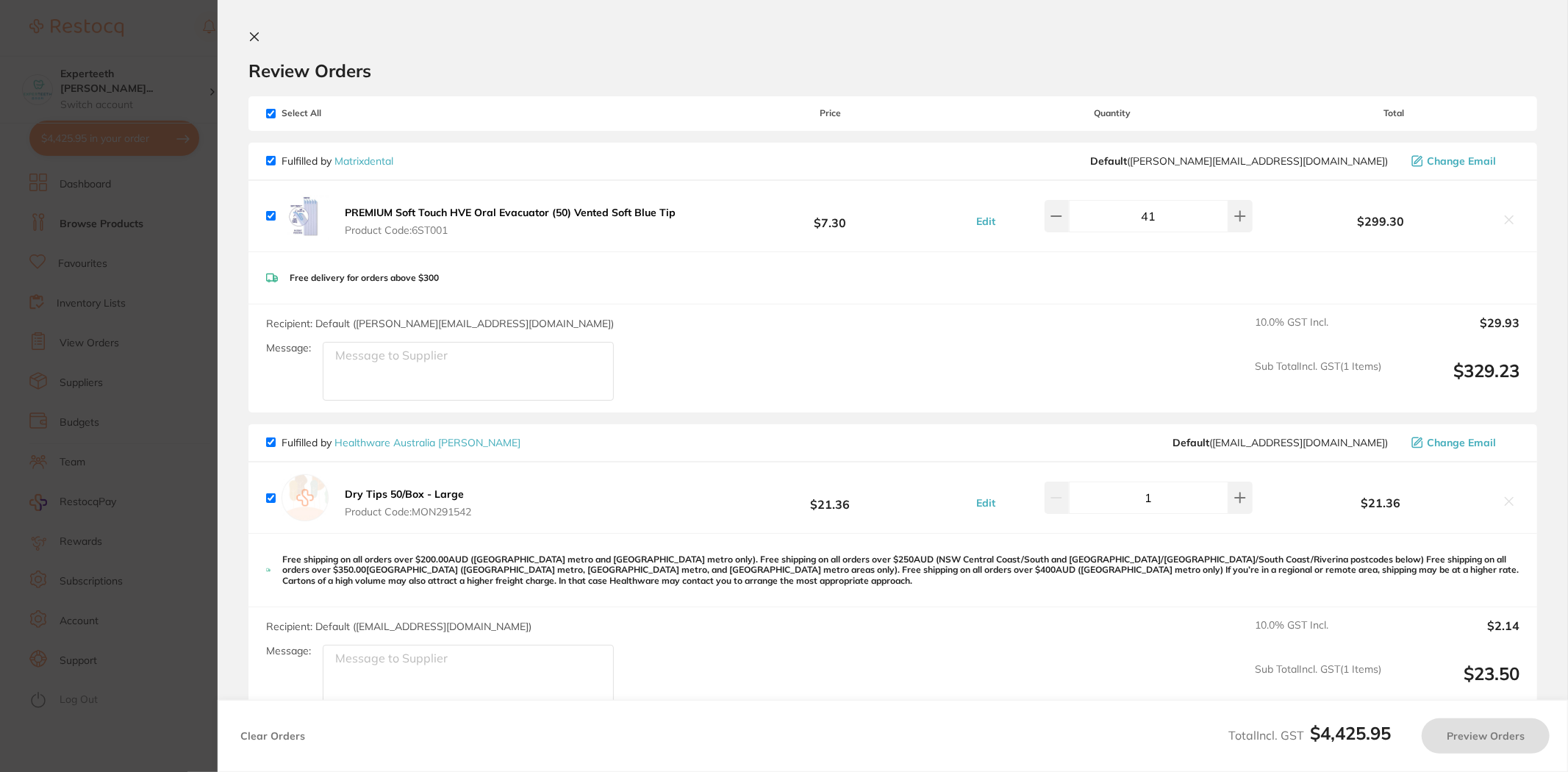
checkbox input "true"
drag, startPoint x: 1168, startPoint y: 216, endPoint x: 1099, endPoint y: 216, distance: 69.0
click at [837, 216] on input "41" at bounding box center [1148, 216] width 160 height 32
type input "42"
click at [837, 258] on div "Free delivery for orders above $300" at bounding box center [892, 278] width 1289 height 53
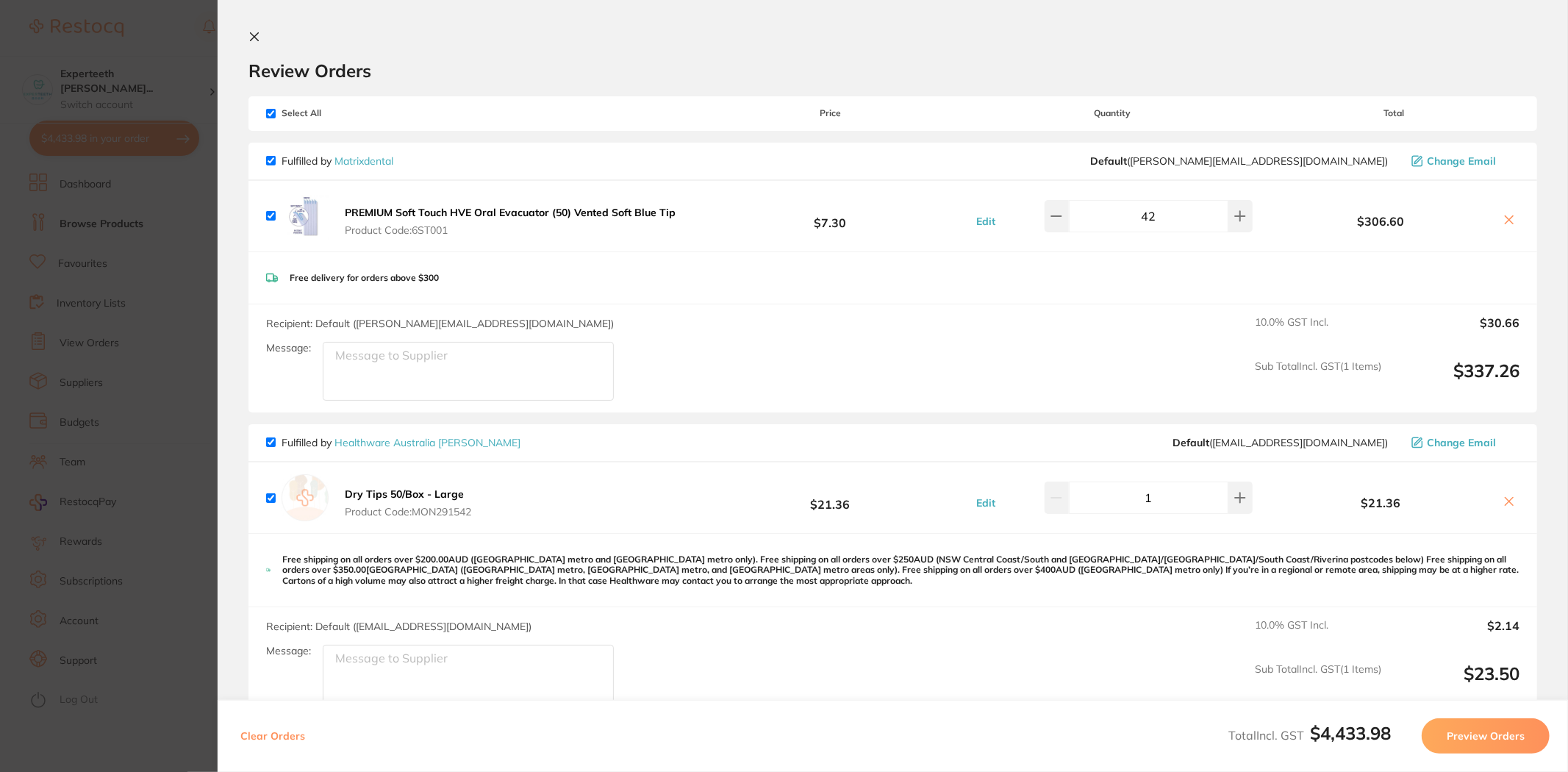
click at [837, 248] on div "PREMIUM Soft Touch HVE Oral Evacuator (50) Vented Soft Blue Tip Product Code: 6…" at bounding box center [892, 216] width 1289 height 71
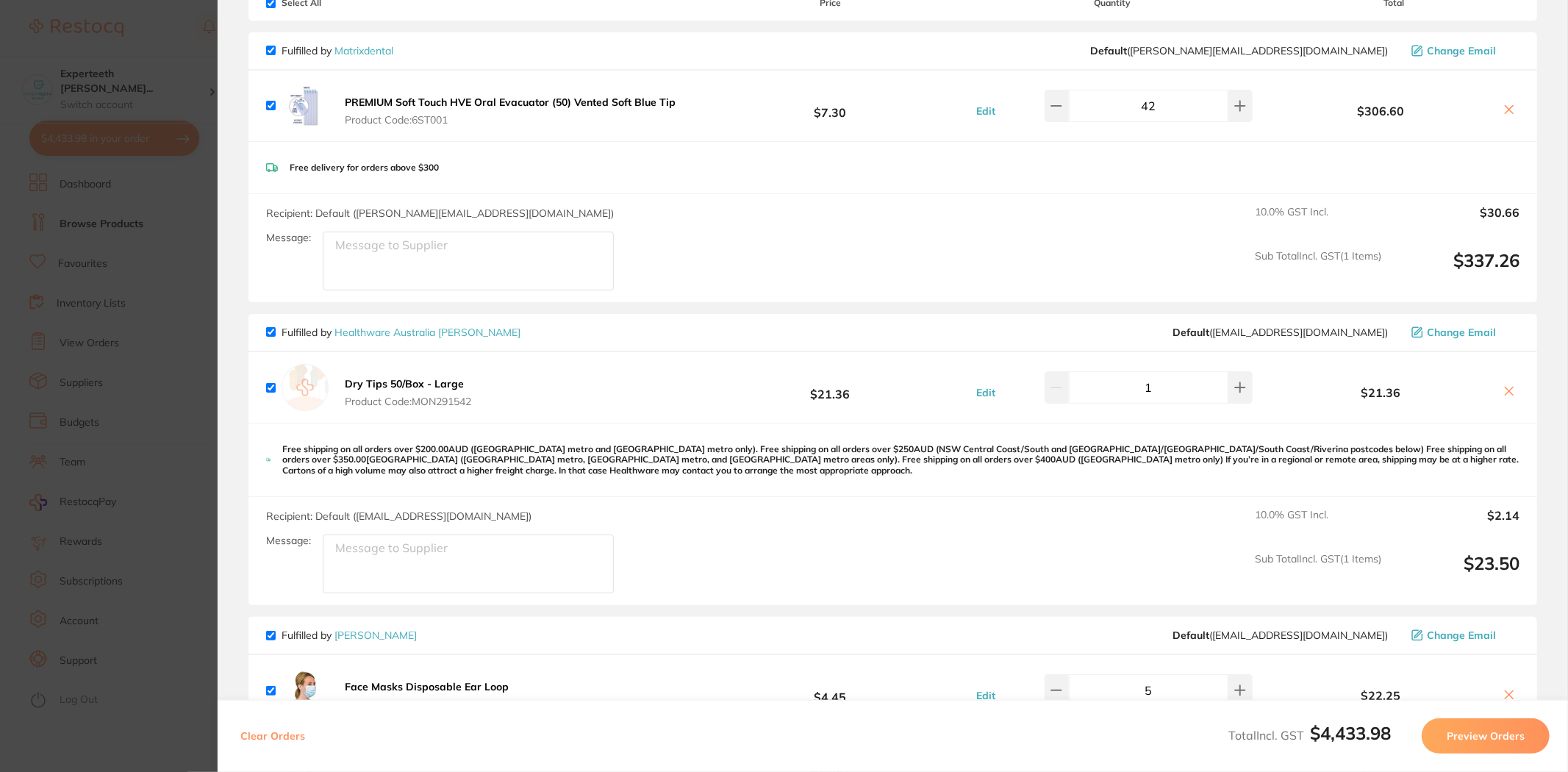
scroll to position [163, 0]
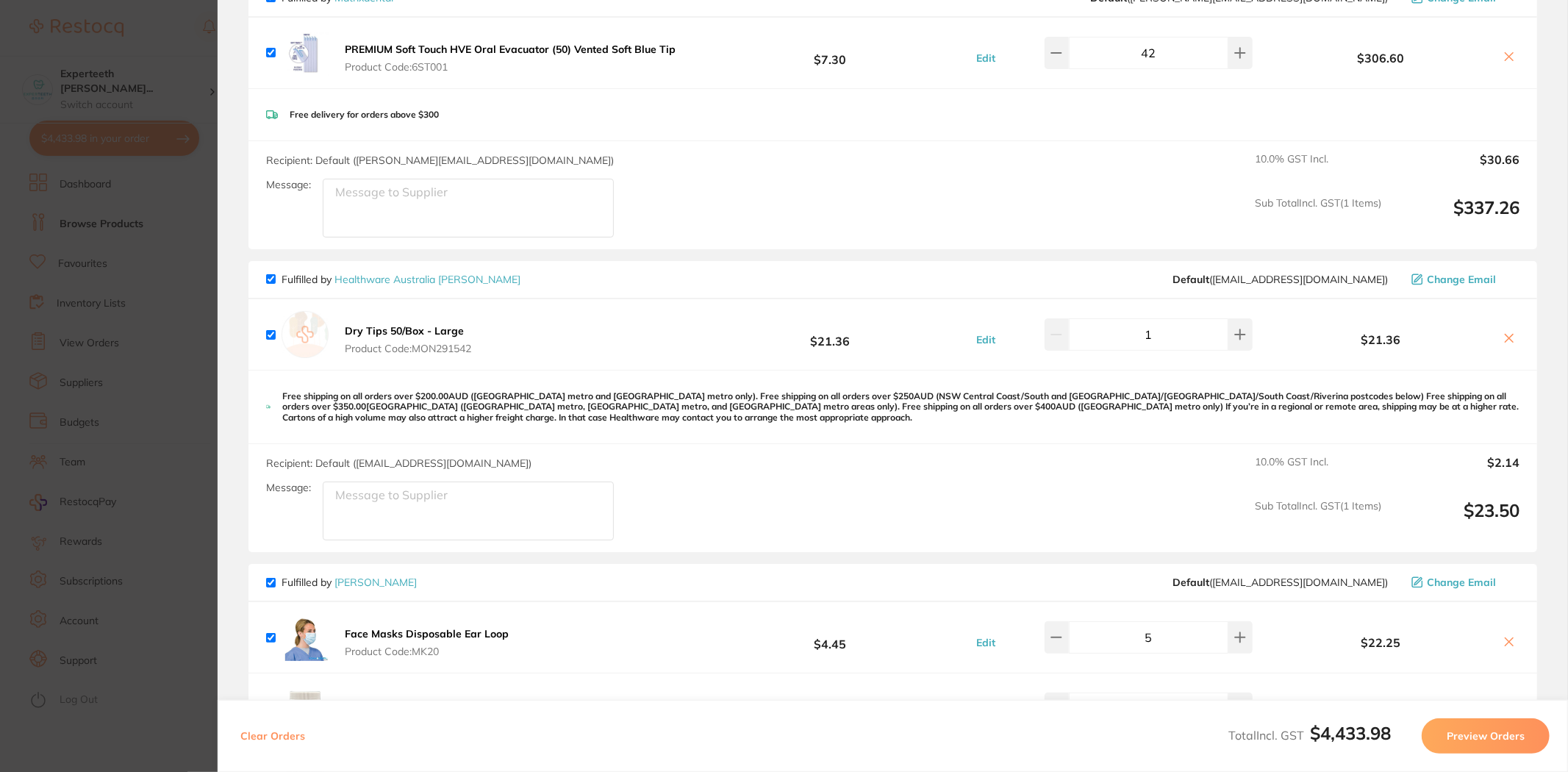
click at [357, 331] on b "Dry Tips 50/Box - Large" at bounding box center [404, 331] width 119 height 13
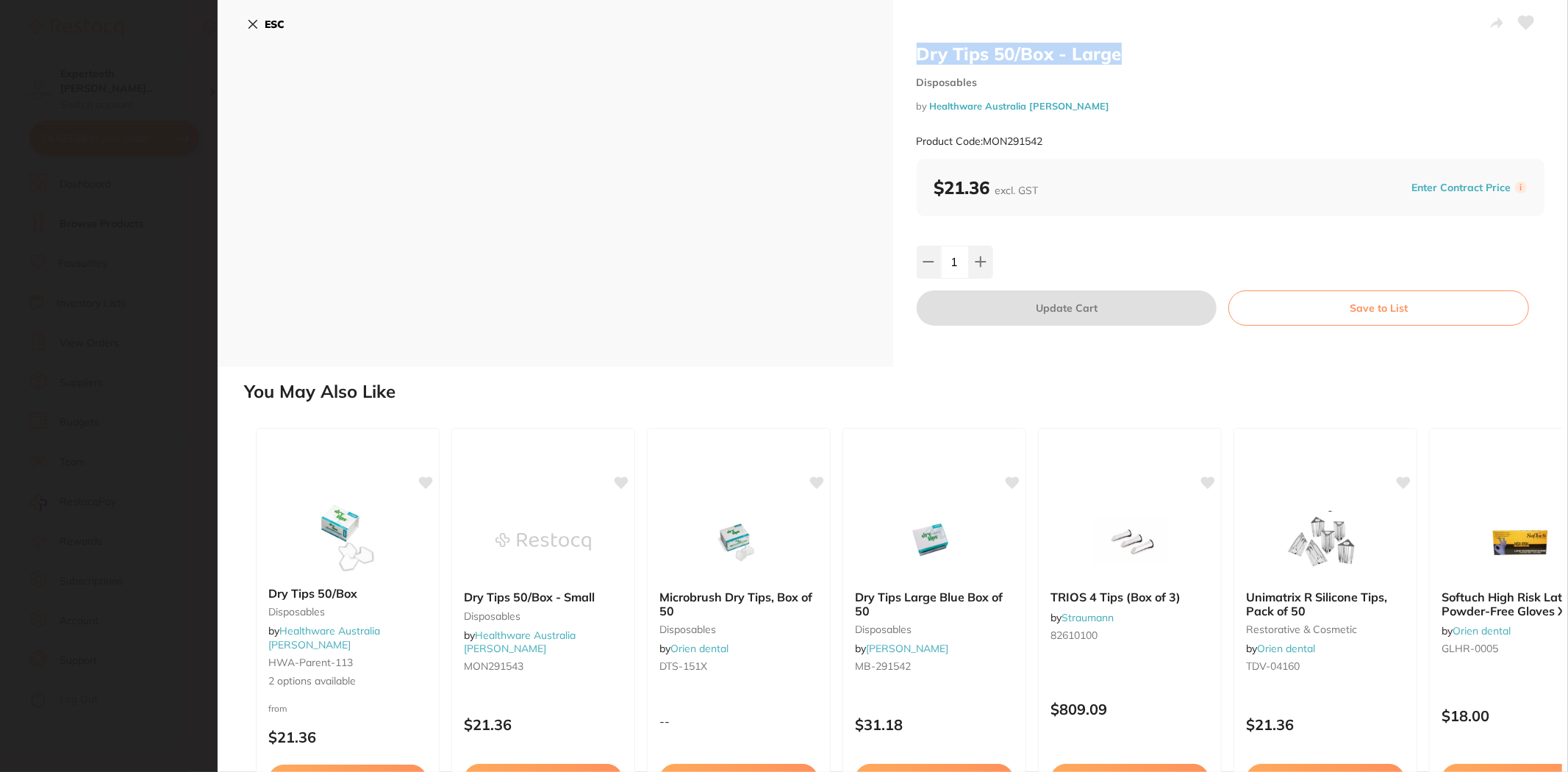
drag, startPoint x: 1135, startPoint y: 60, endPoint x: 921, endPoint y: 64, distance: 214.0
click at [837, 64] on h2 "Dry Tips 50/Box - Large" at bounding box center [1231, 53] width 629 height 22
copy h2 "Dry Tips 50/Box - Large"
click at [143, 269] on section "Dry Tips 50/Box - Large Disposables by Healthware Australia [PERSON_NAME] Produ…" at bounding box center [784, 386] width 1568 height 772
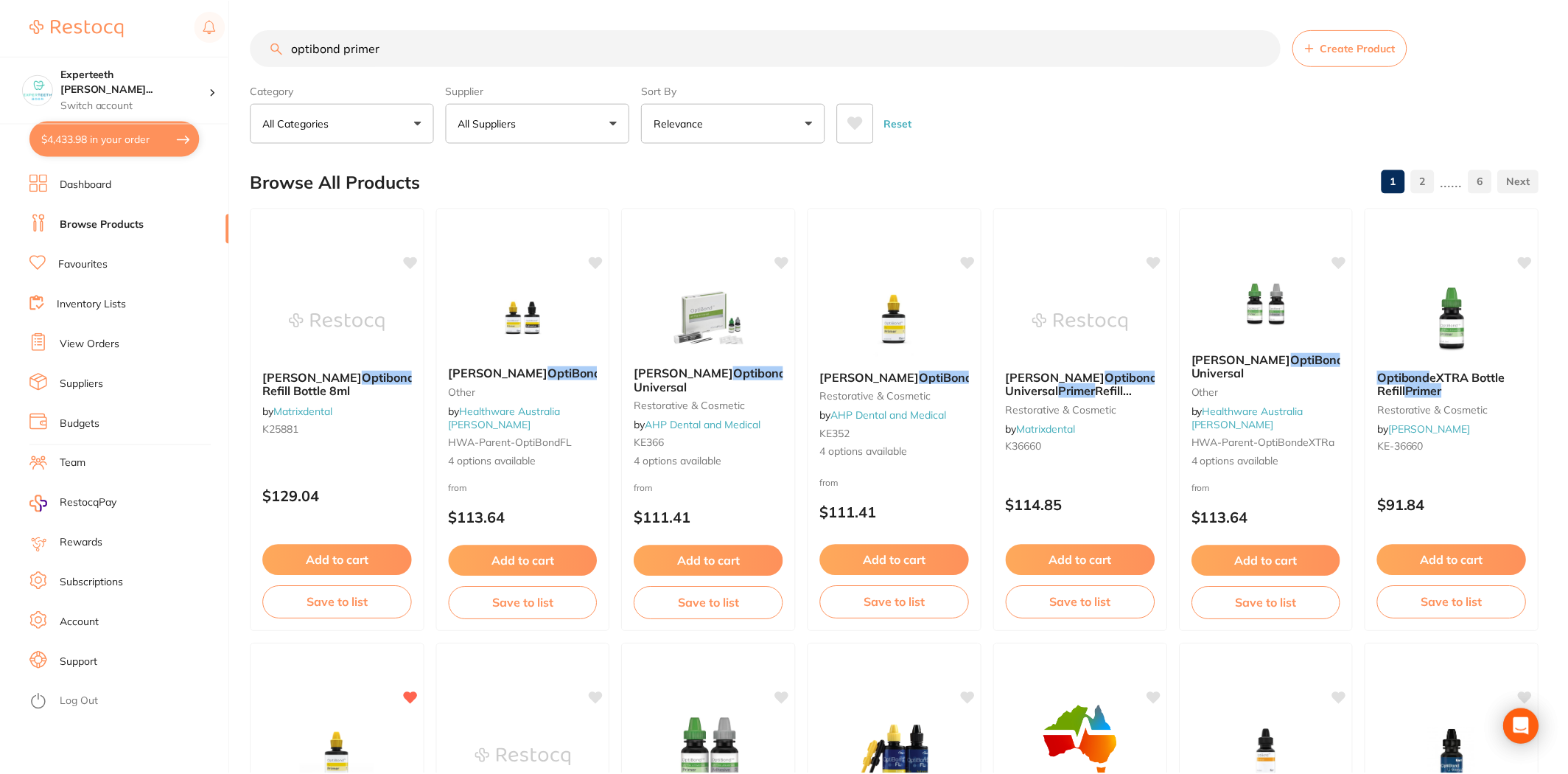
scroll to position [409, 0]
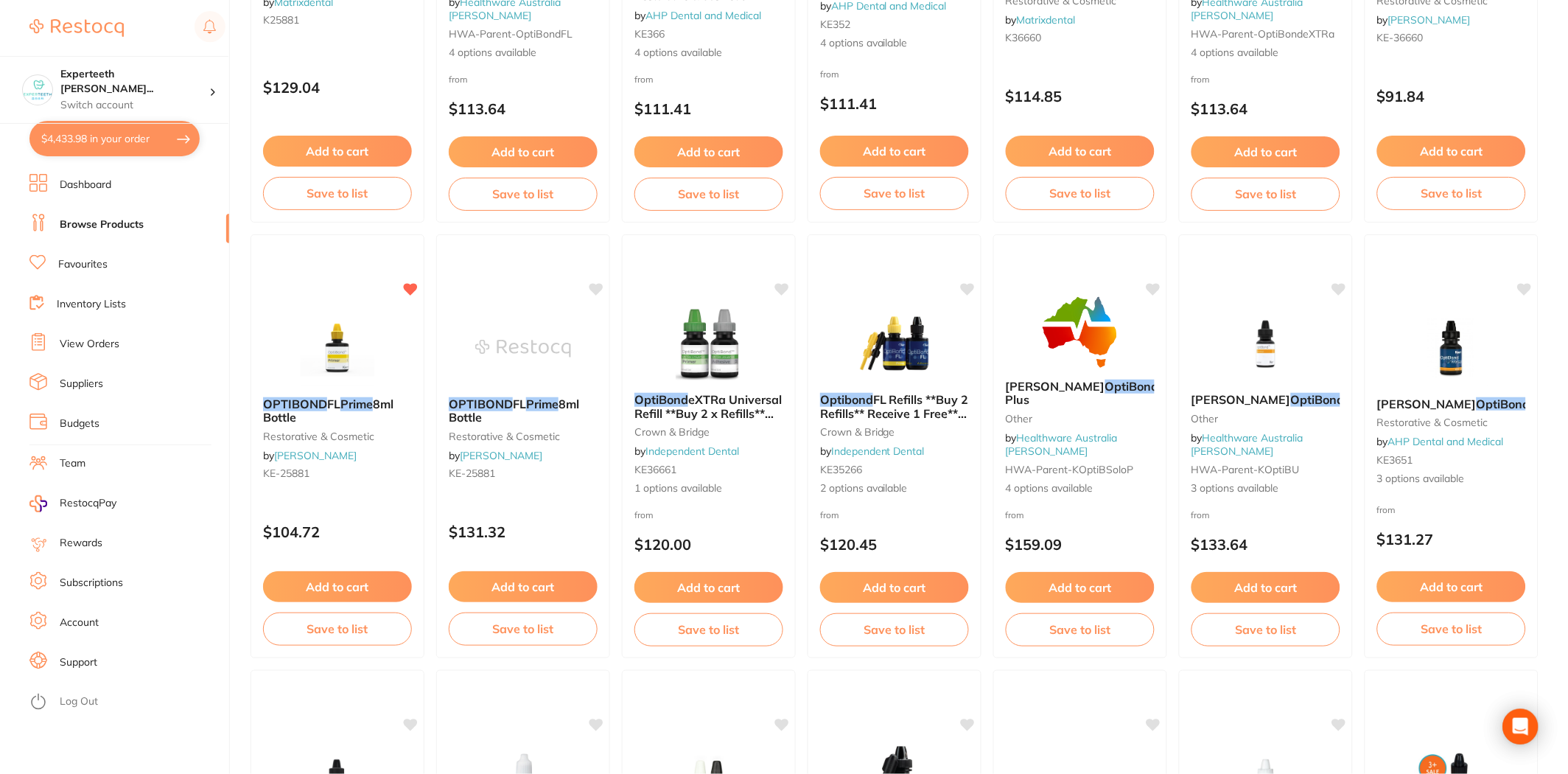
click at [118, 136] on button "$4,433.98 in your order" at bounding box center [115, 139] width 170 height 35
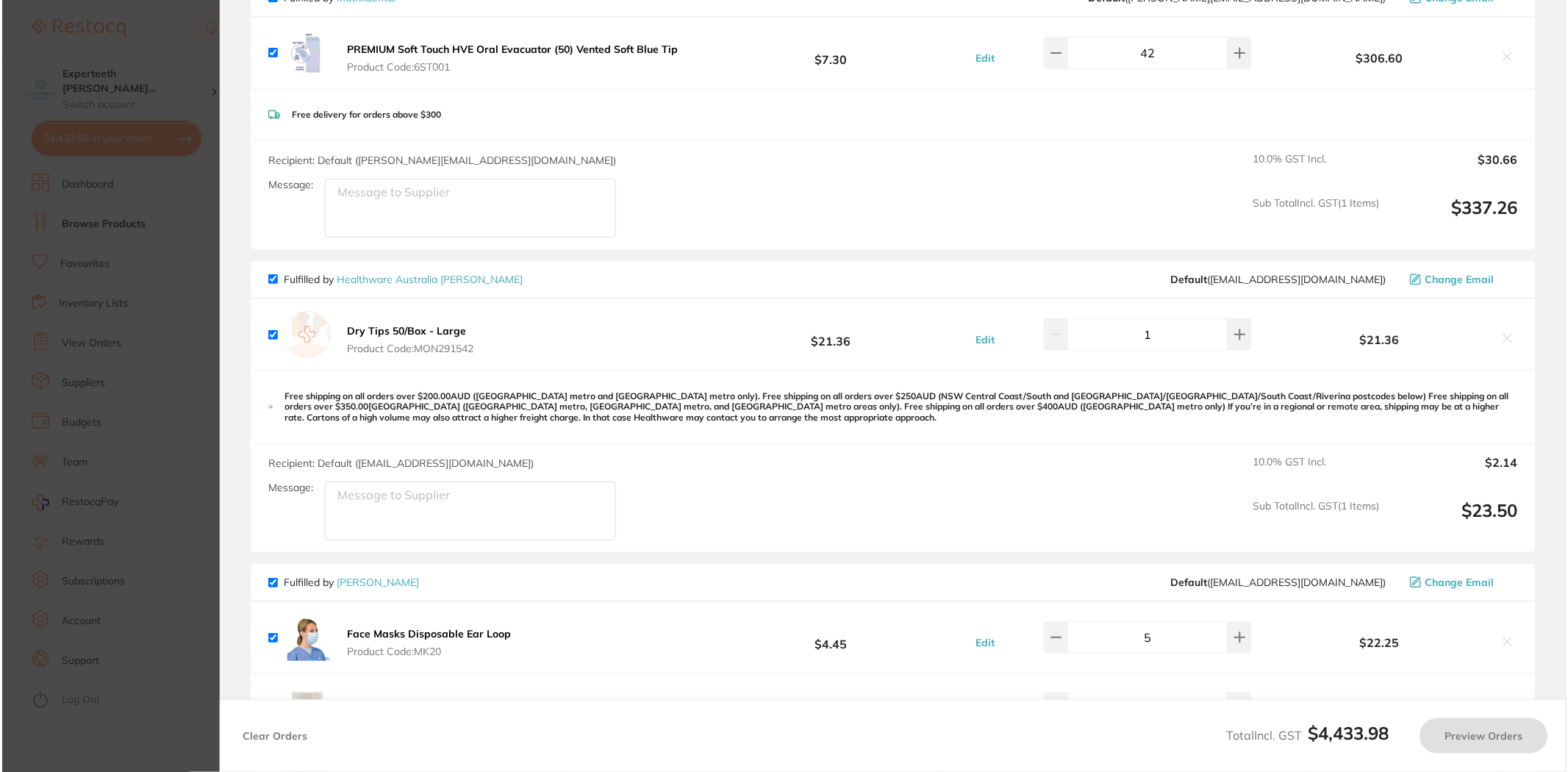
scroll to position [0, 0]
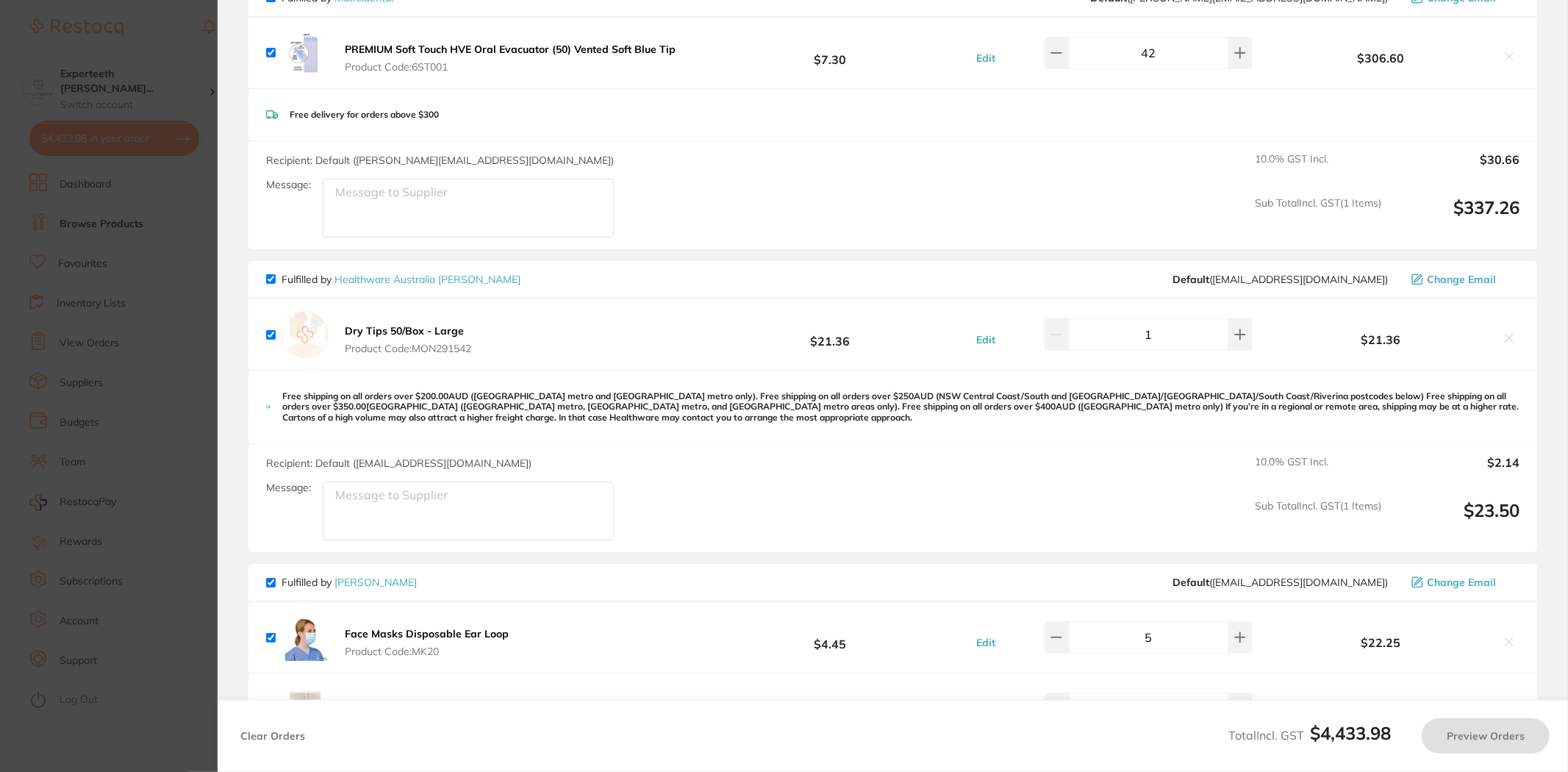
click at [118, 257] on section "Update RRP Set your pre negotiated price for this item. Item Agreed RRP (excl. …" at bounding box center [784, 386] width 1568 height 772
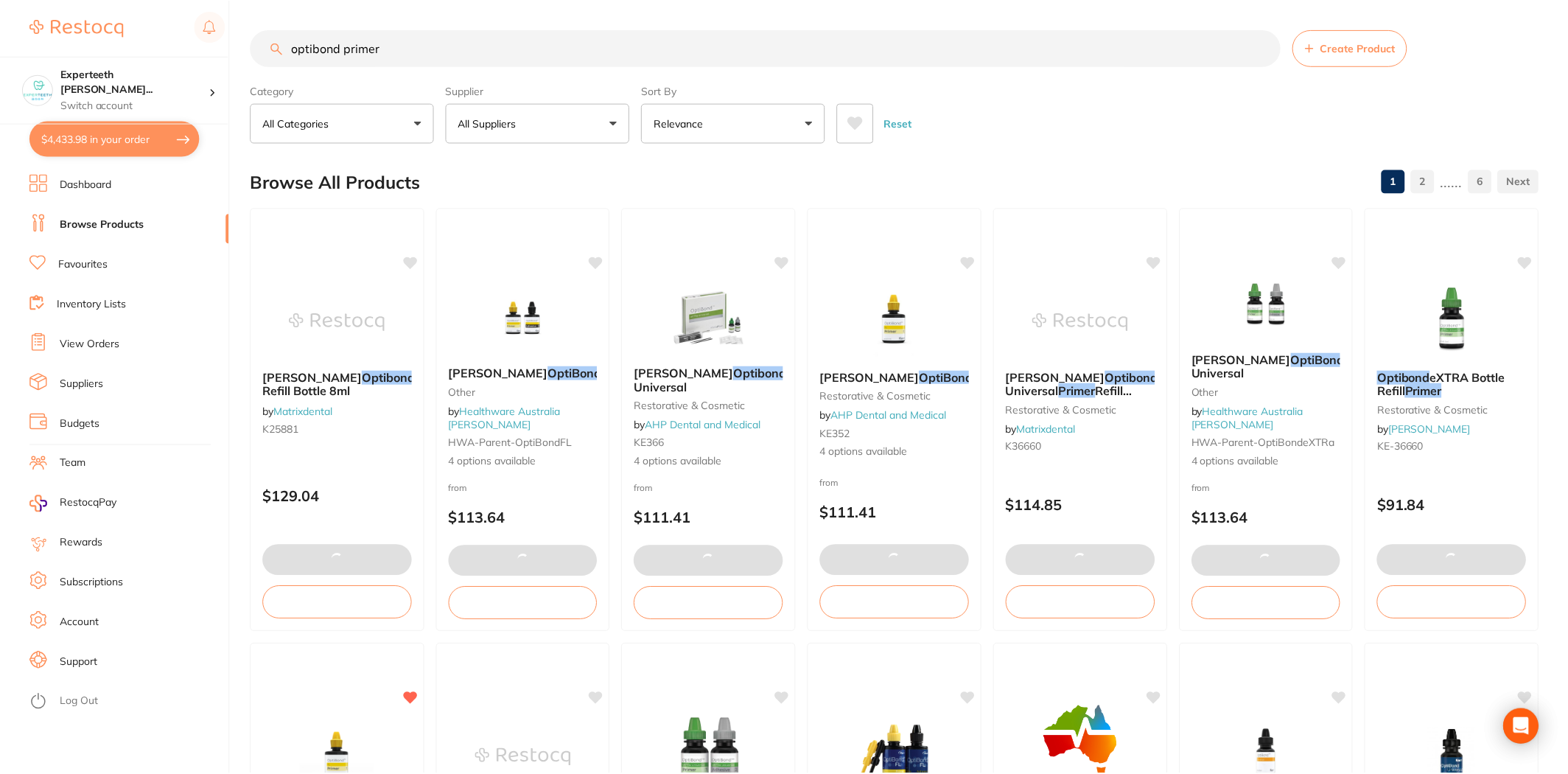
scroll to position [409, 0]
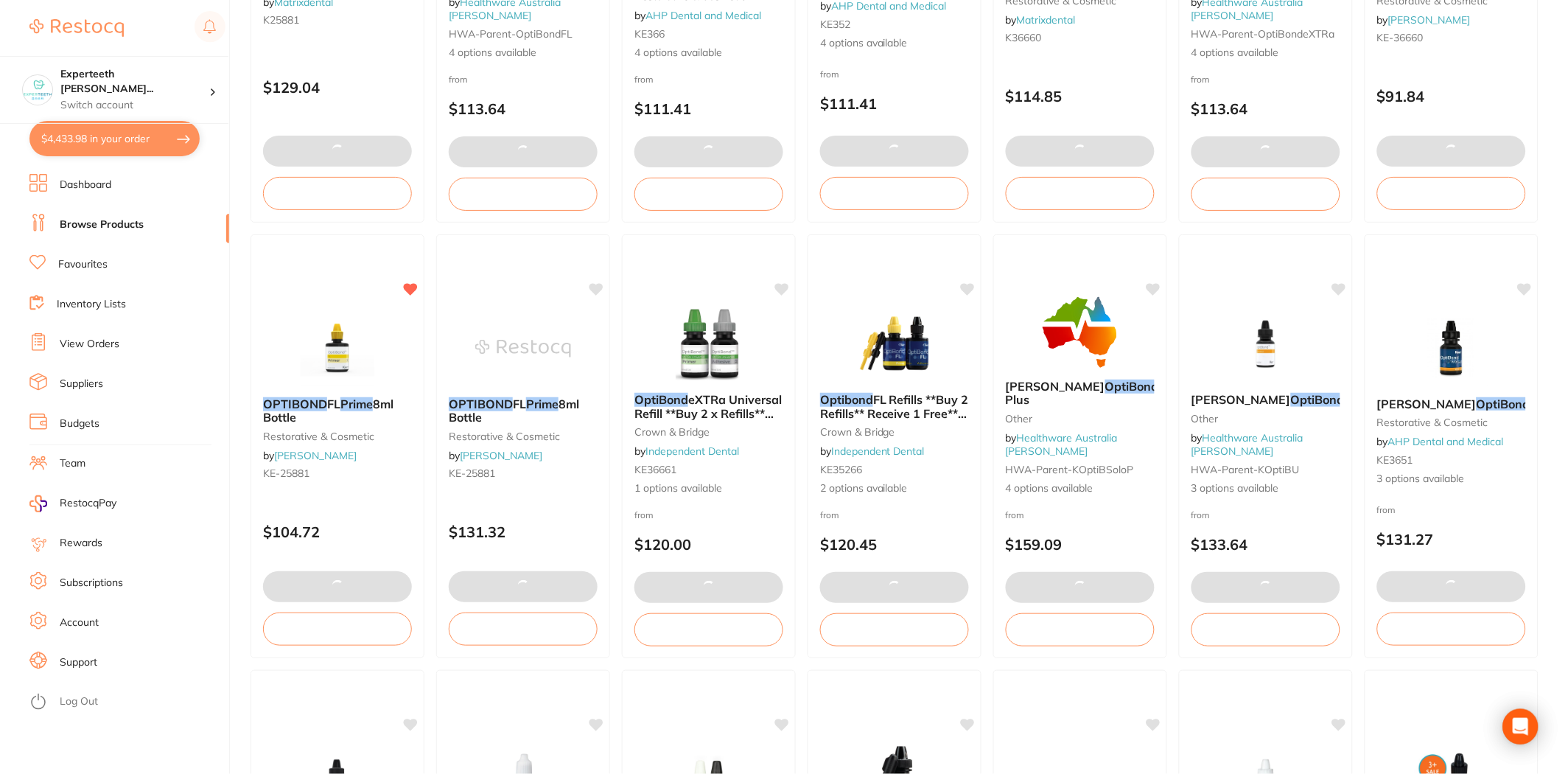
click at [120, 221] on link "Browse Products" at bounding box center [102, 225] width 84 height 15
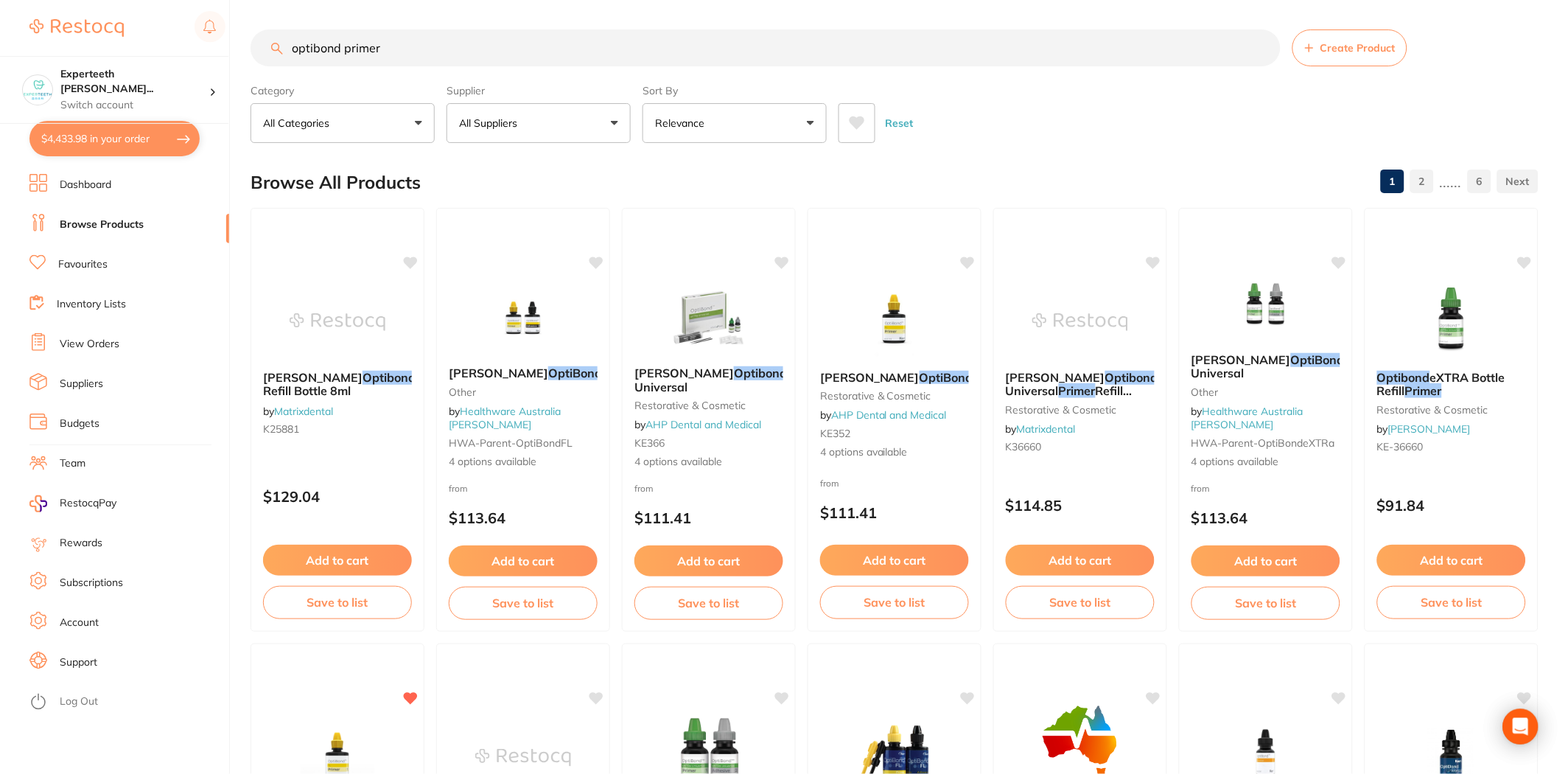
drag, startPoint x: 424, startPoint y: 56, endPoint x: 220, endPoint y: 52, distance: 204.0
click at [220, 52] on div "$4,433.98 Experteeth [PERSON_NAME]... Switch account Experteeth Eastwood West $…" at bounding box center [784, 387] width 1568 height 774
type input "dry tips"
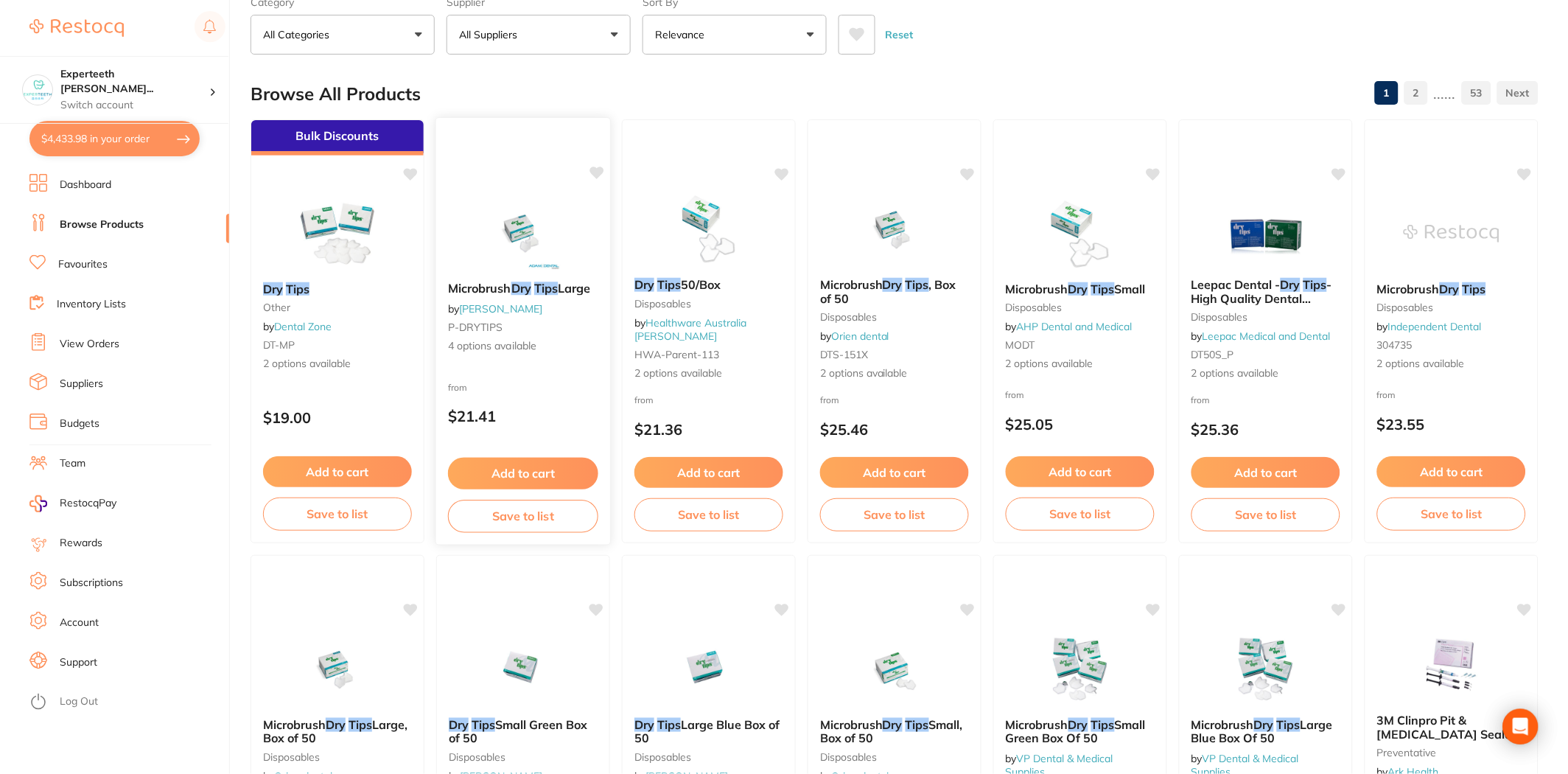
scroll to position [81, 0]
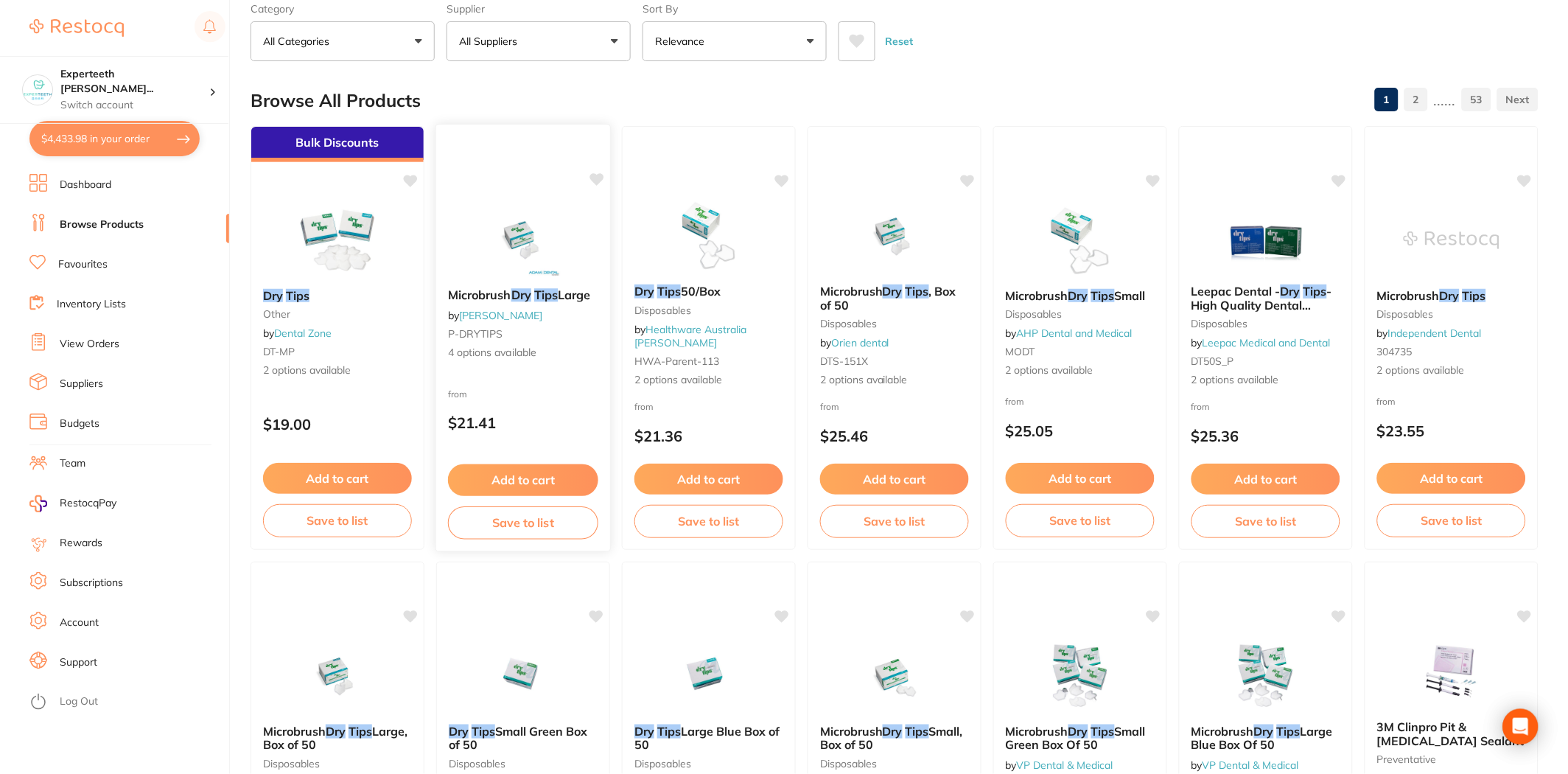
click at [541, 474] on button "Add to cart" at bounding box center [523, 480] width 151 height 31
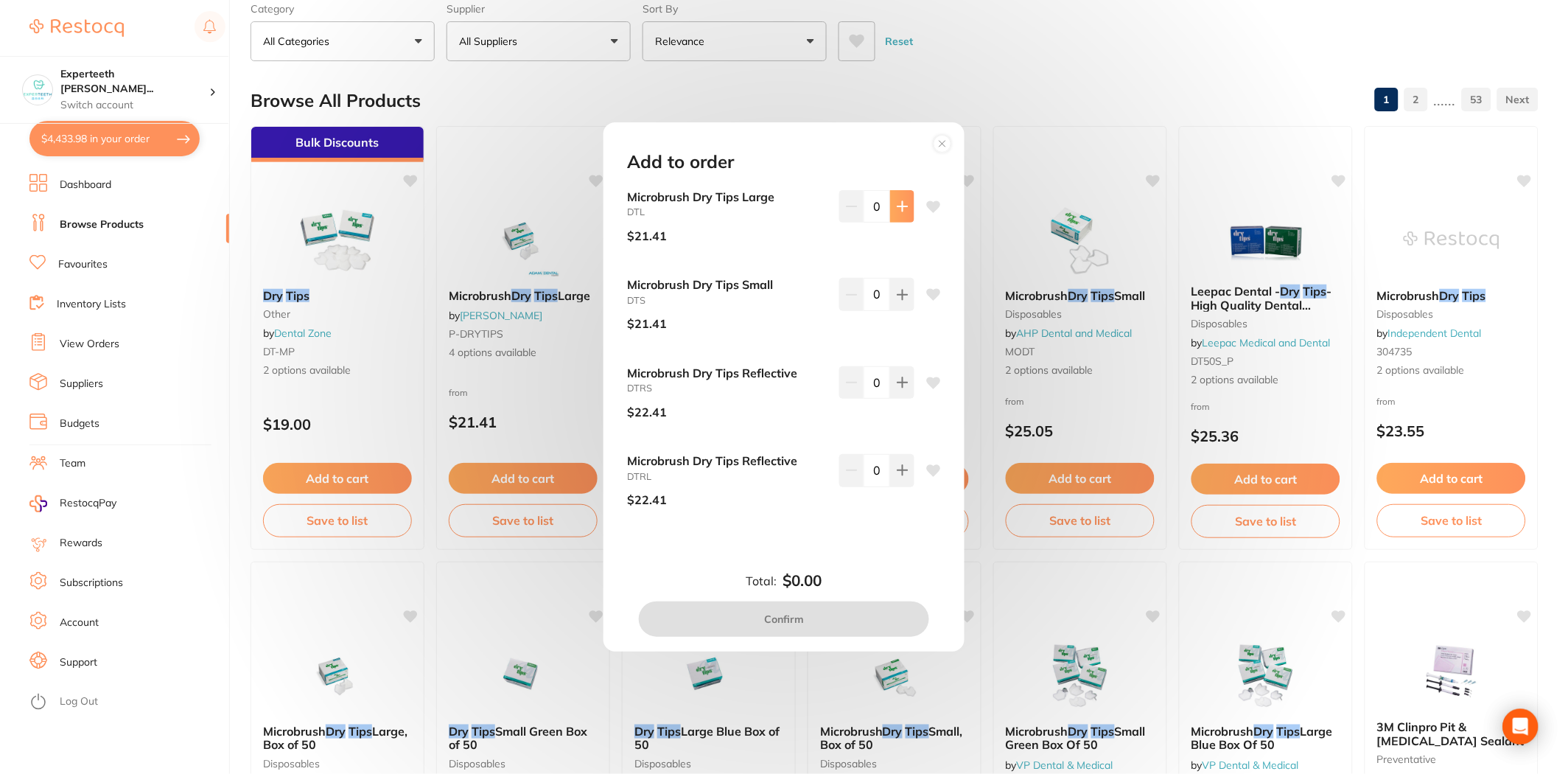
click at [839, 203] on icon at bounding box center [902, 206] width 12 height 12
type input "1"
click at [821, 620] on button "Confirm" at bounding box center [784, 619] width 290 height 35
checkbox input "false"
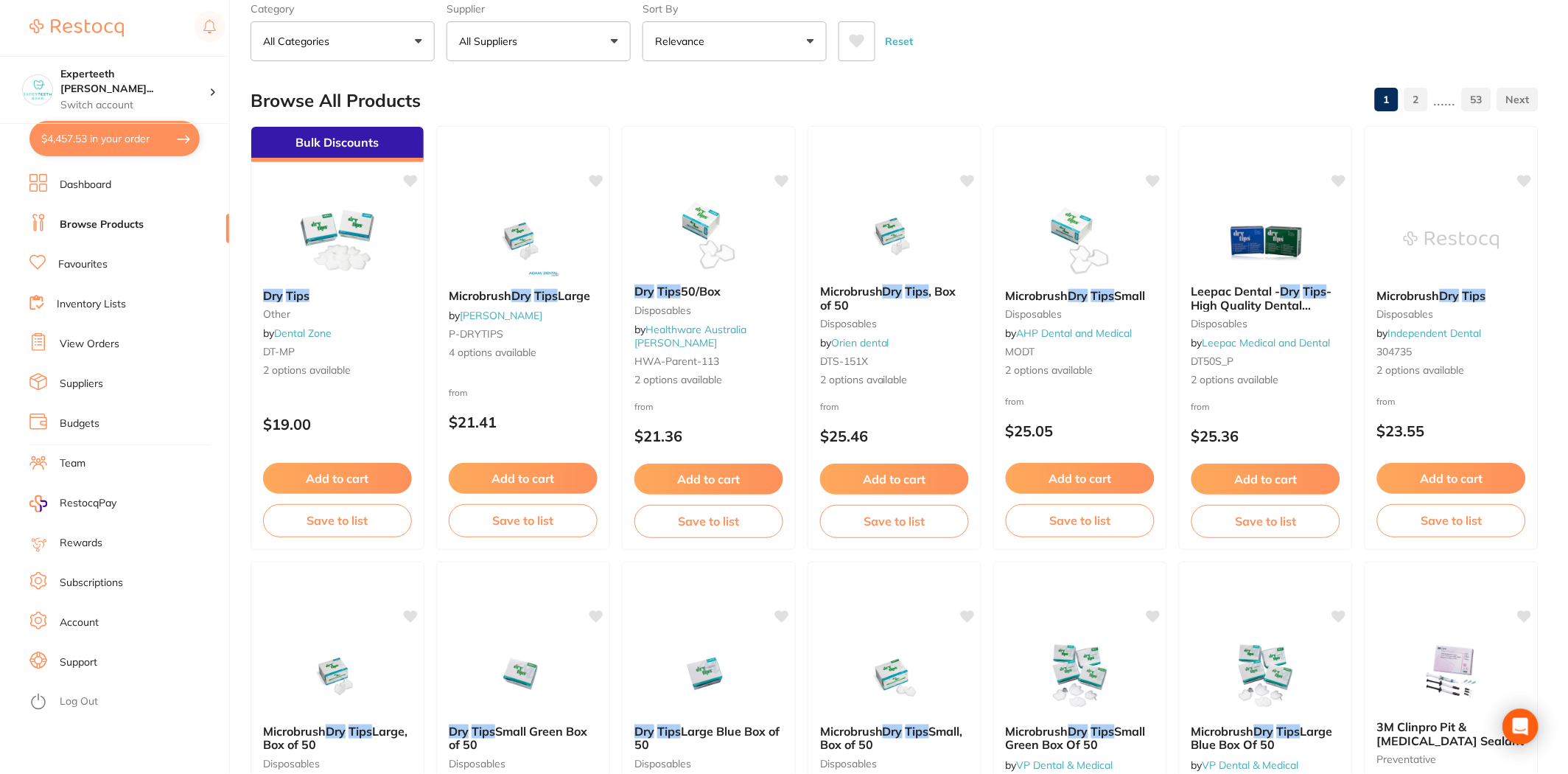
click at [111, 137] on button "$4,457.53 in your order" at bounding box center [115, 139] width 170 height 35
checkbox input "true"
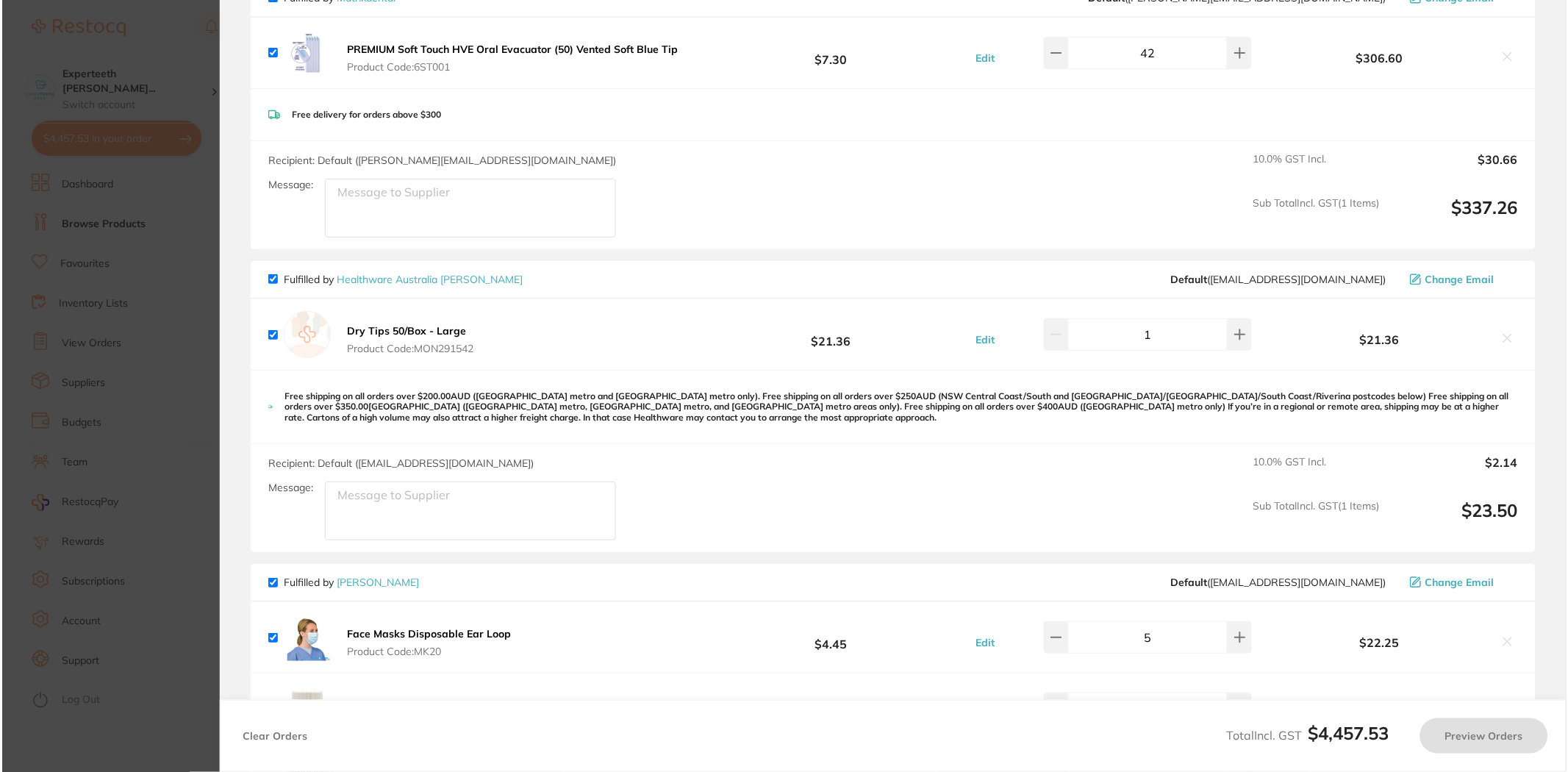
scroll to position [0, 0]
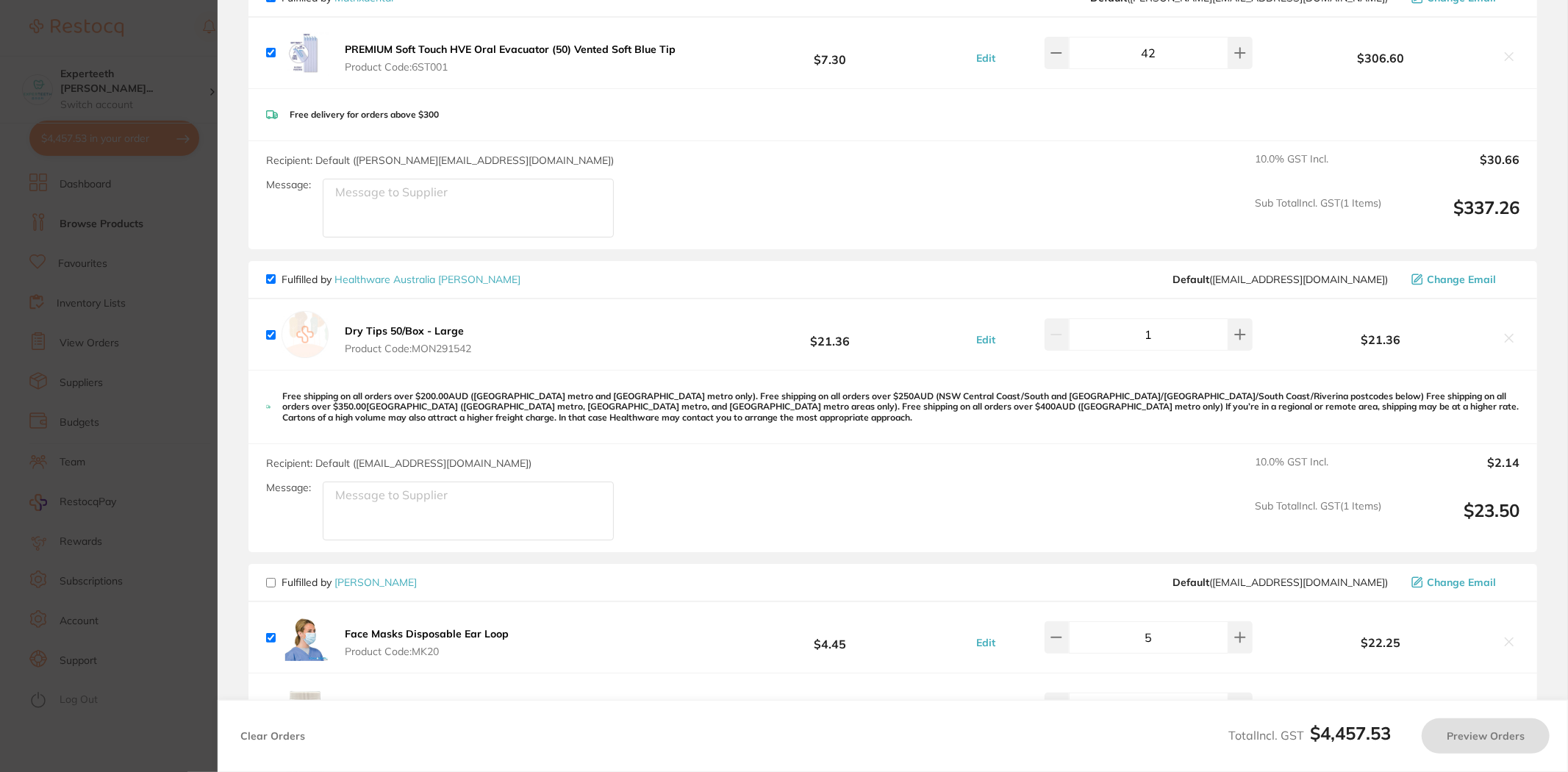
checkbox input "false"
checkbox input "true"
click at [837, 342] on icon at bounding box center [1509, 338] width 12 height 12
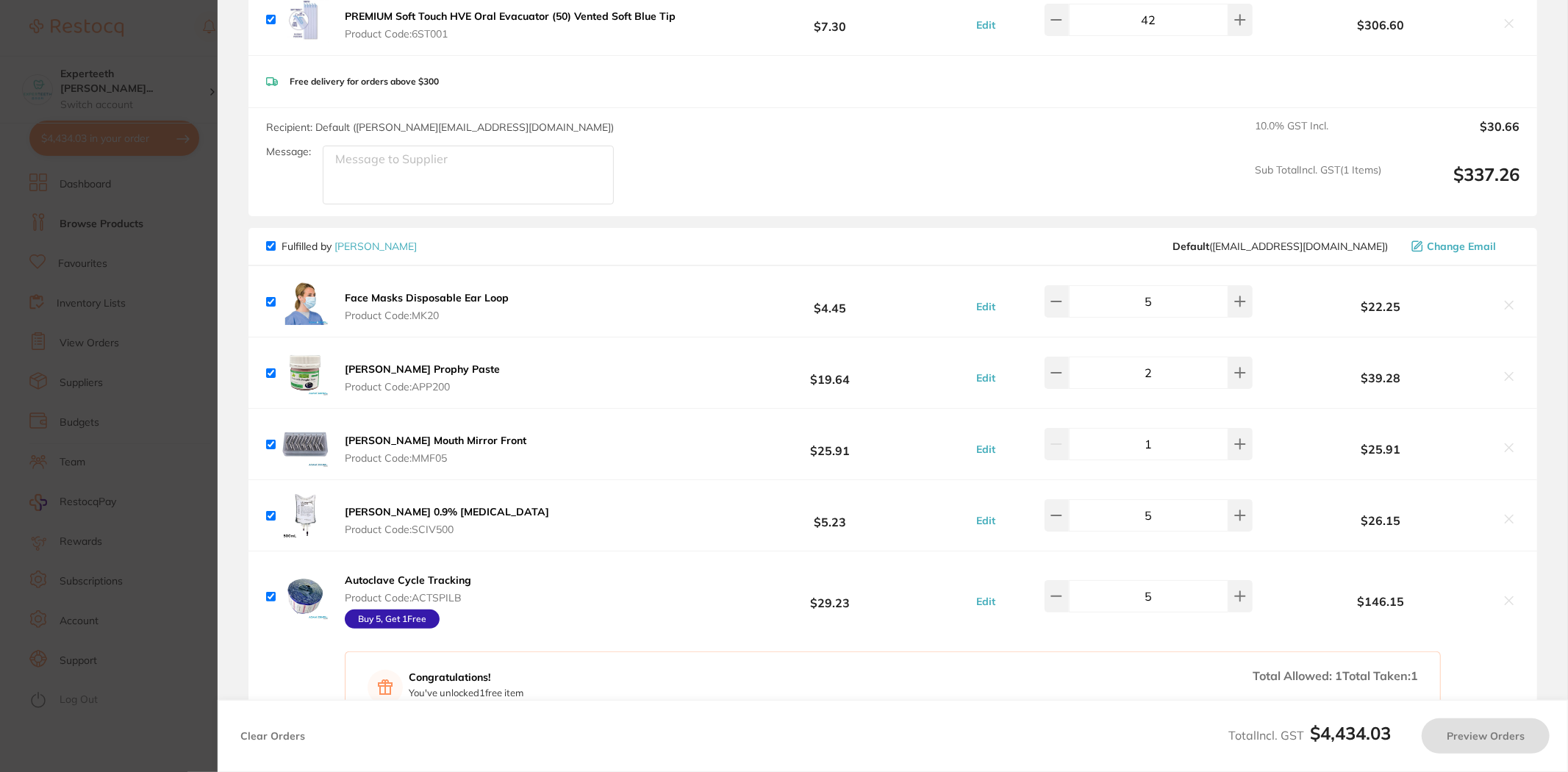
scroll to position [327, 0]
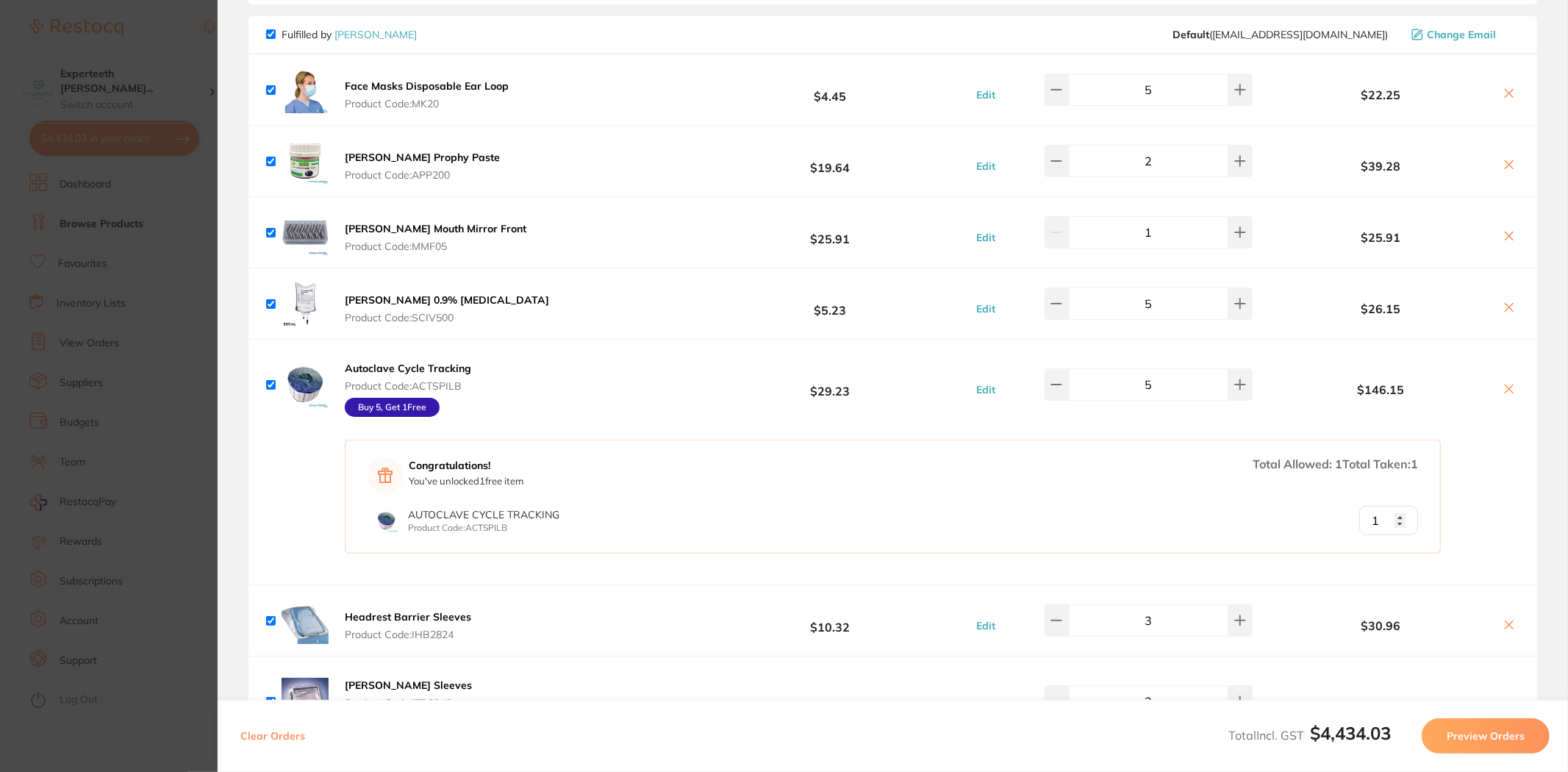
checkbox input "true"
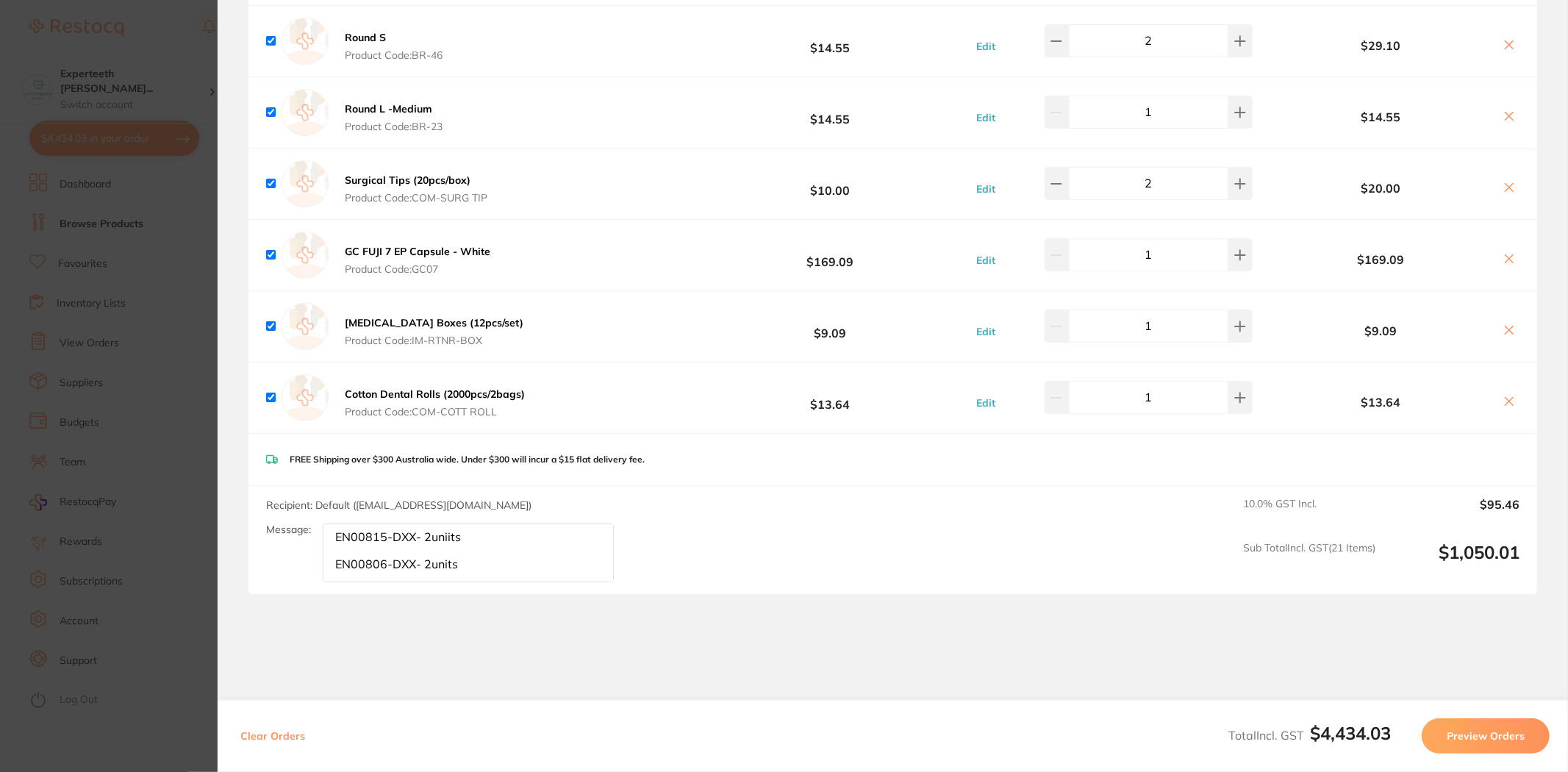
scroll to position [4948, 0]
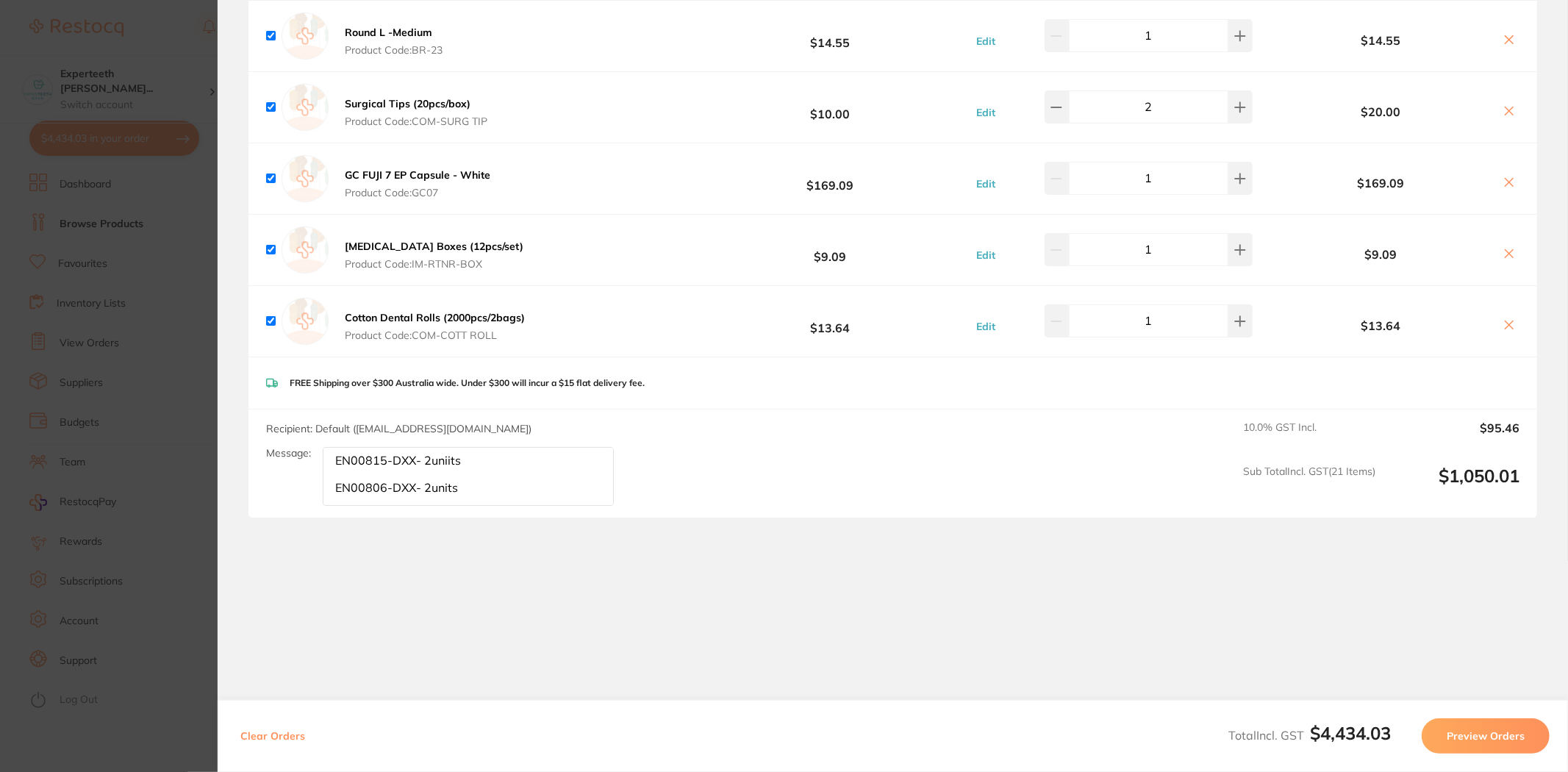
click at [837, 582] on section "Review Orders Your orders are being processed and we will notify you once we ha…" at bounding box center [893, 386] width 1350 height 772
click at [111, 377] on section "Update RRP Set your pre negotiated price for this item. Item Agreed RRP (excl. …" at bounding box center [784, 386] width 1568 height 772
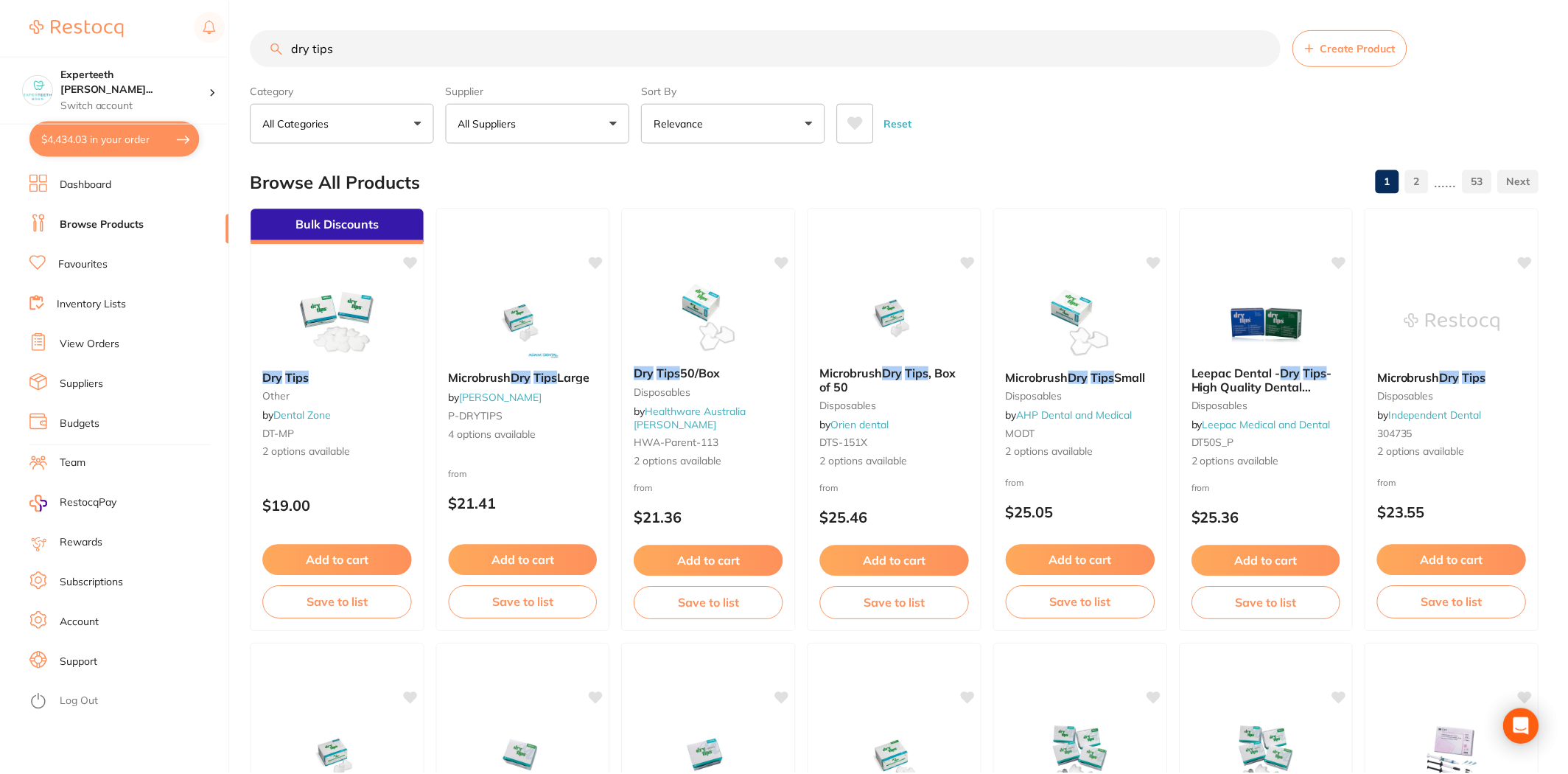
scroll to position [81, 0]
